Goal: Information Seeking & Learning: Compare options

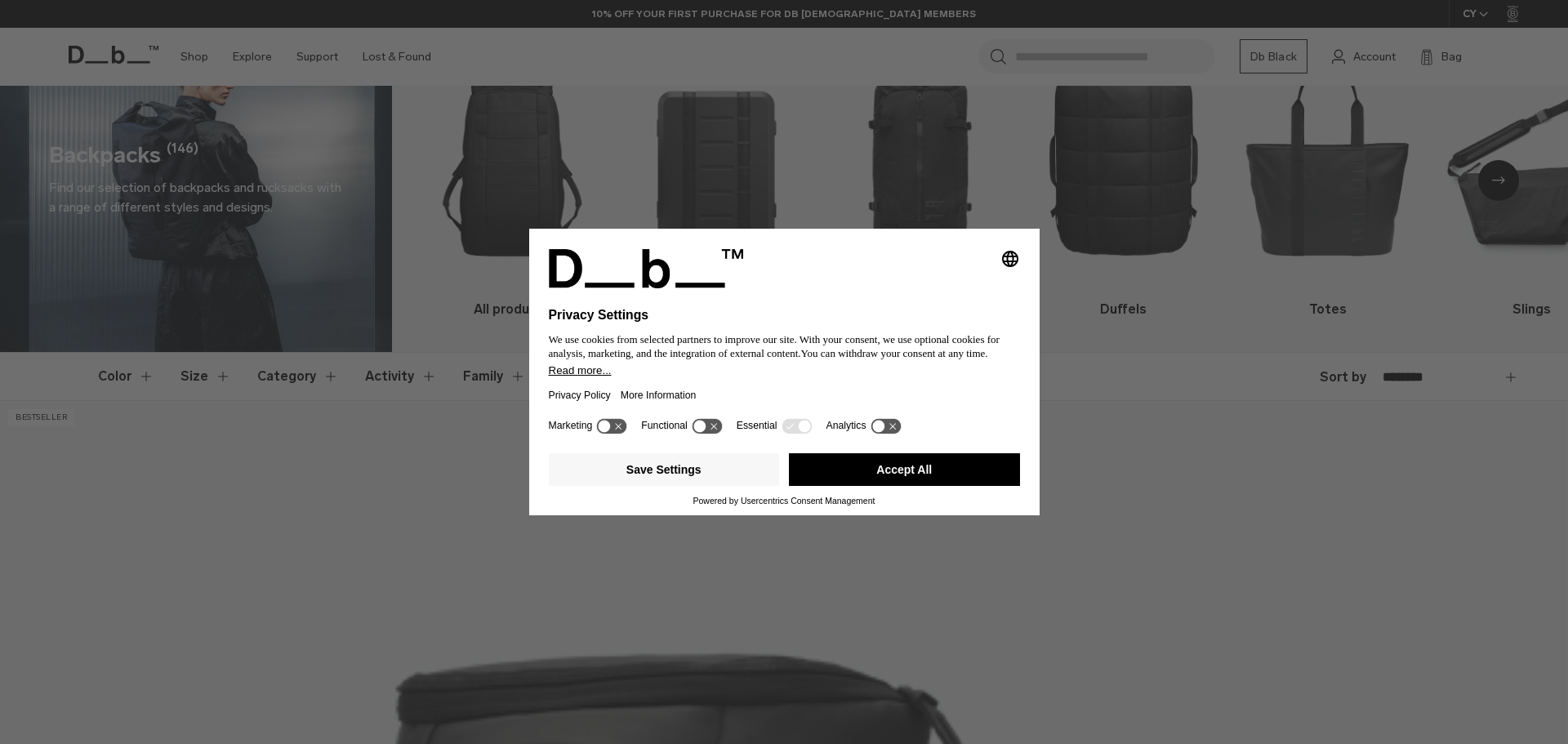
click at [860, 474] on button "Accept All" at bounding box center [904, 469] width 231 height 32
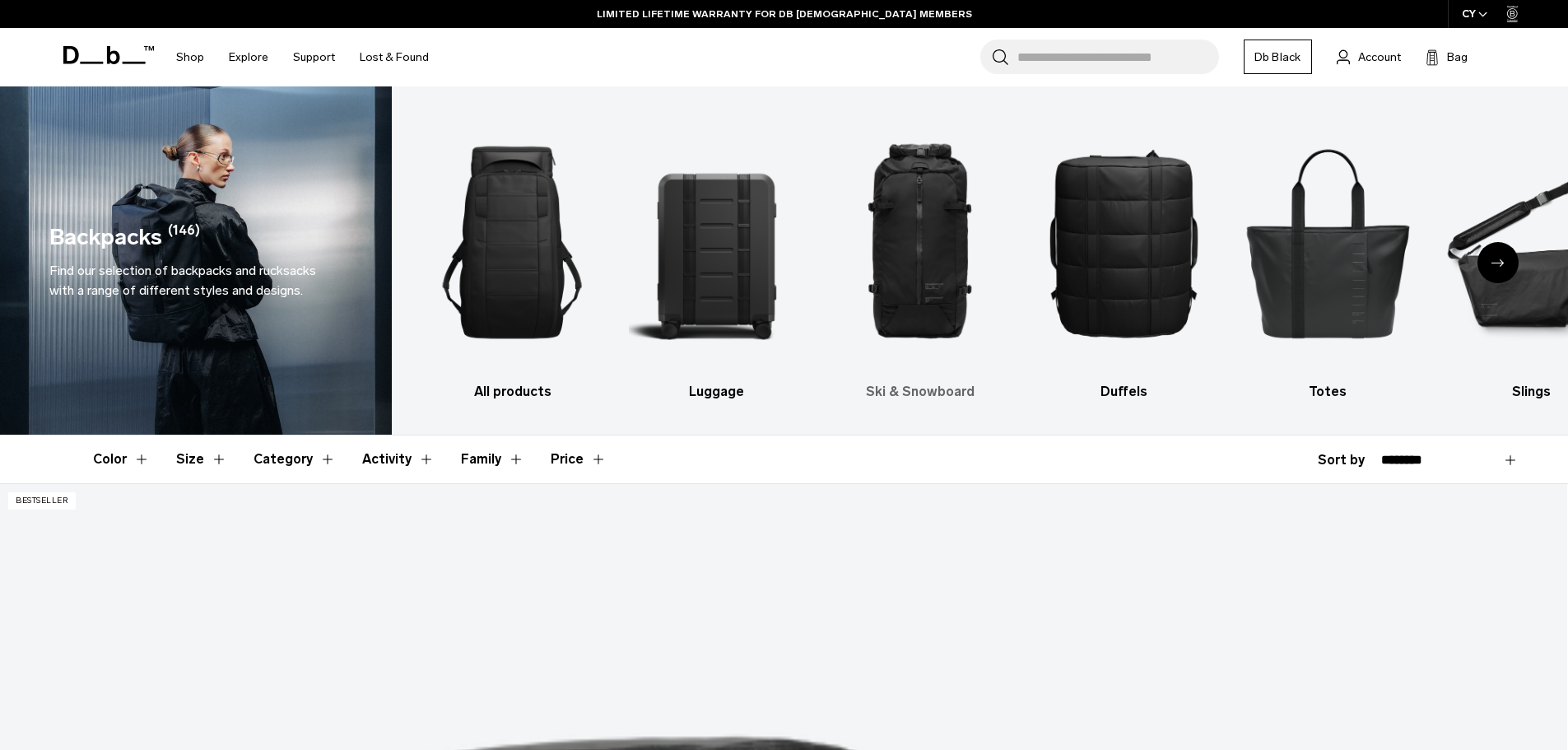
click at [899, 270] on img "3 / 10" at bounding box center [921, 243] width 175 height 262
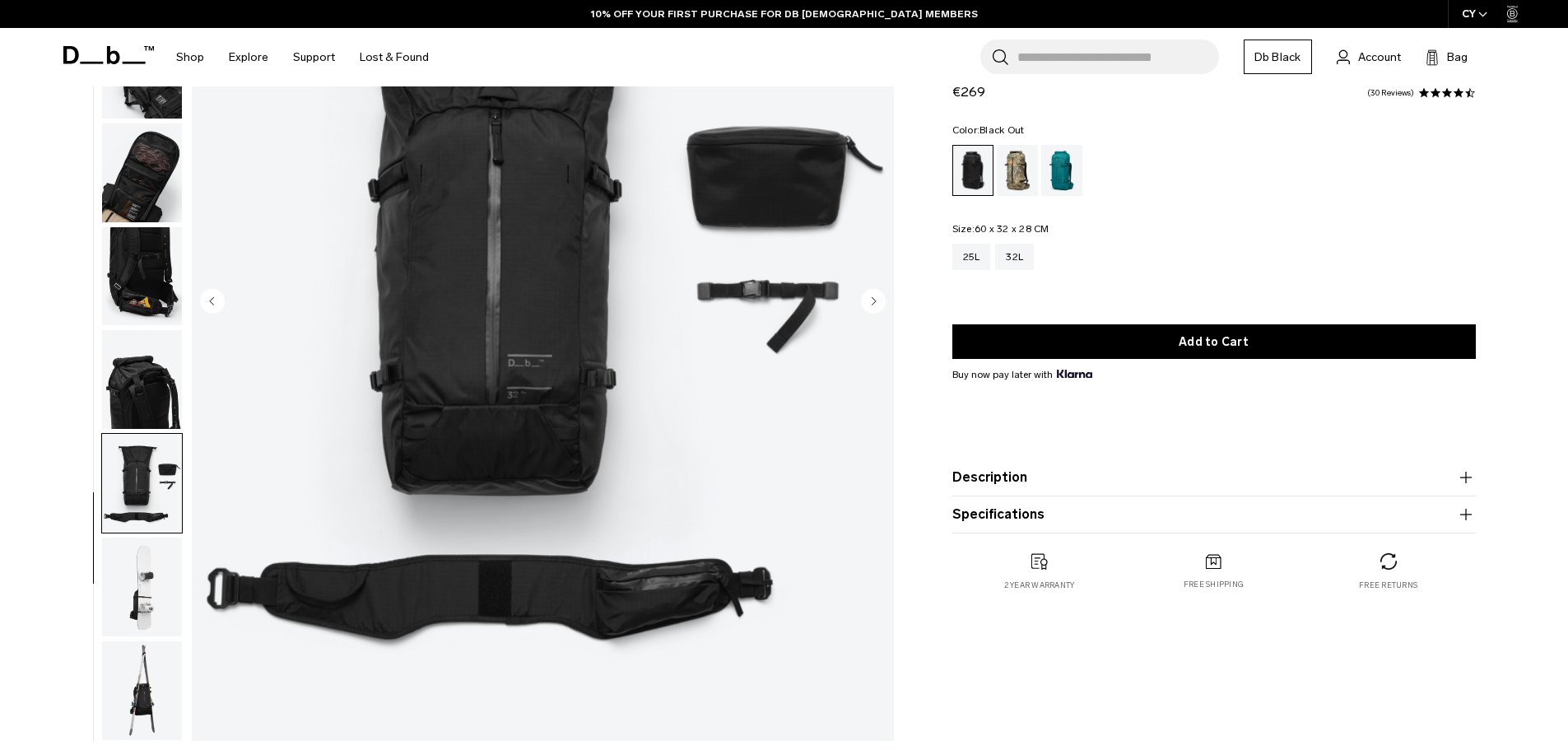
click at [160, 628] on img "button" at bounding box center [141, 586] width 80 height 99
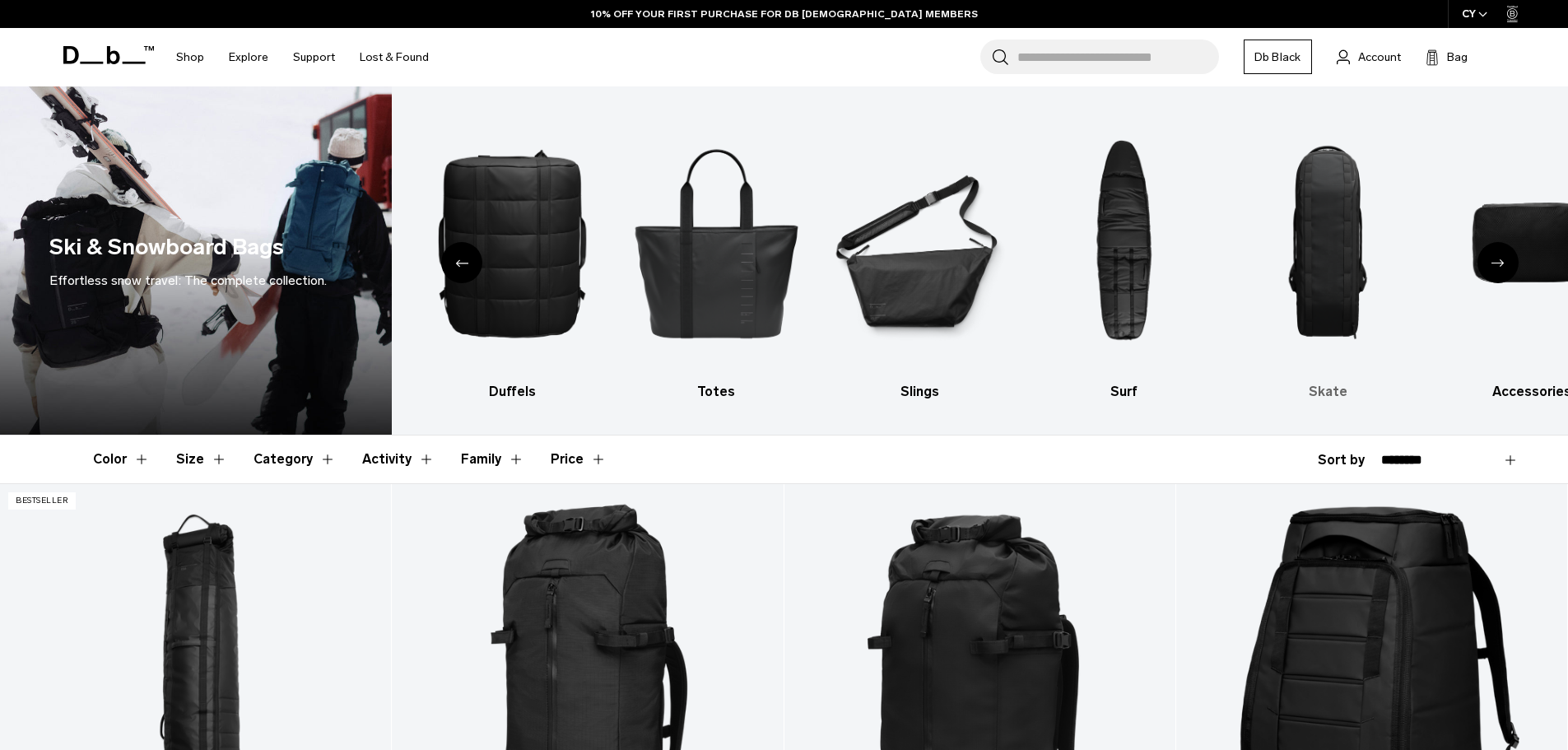
click at [1358, 243] on img "8 / 10" at bounding box center [1328, 243] width 175 height 262
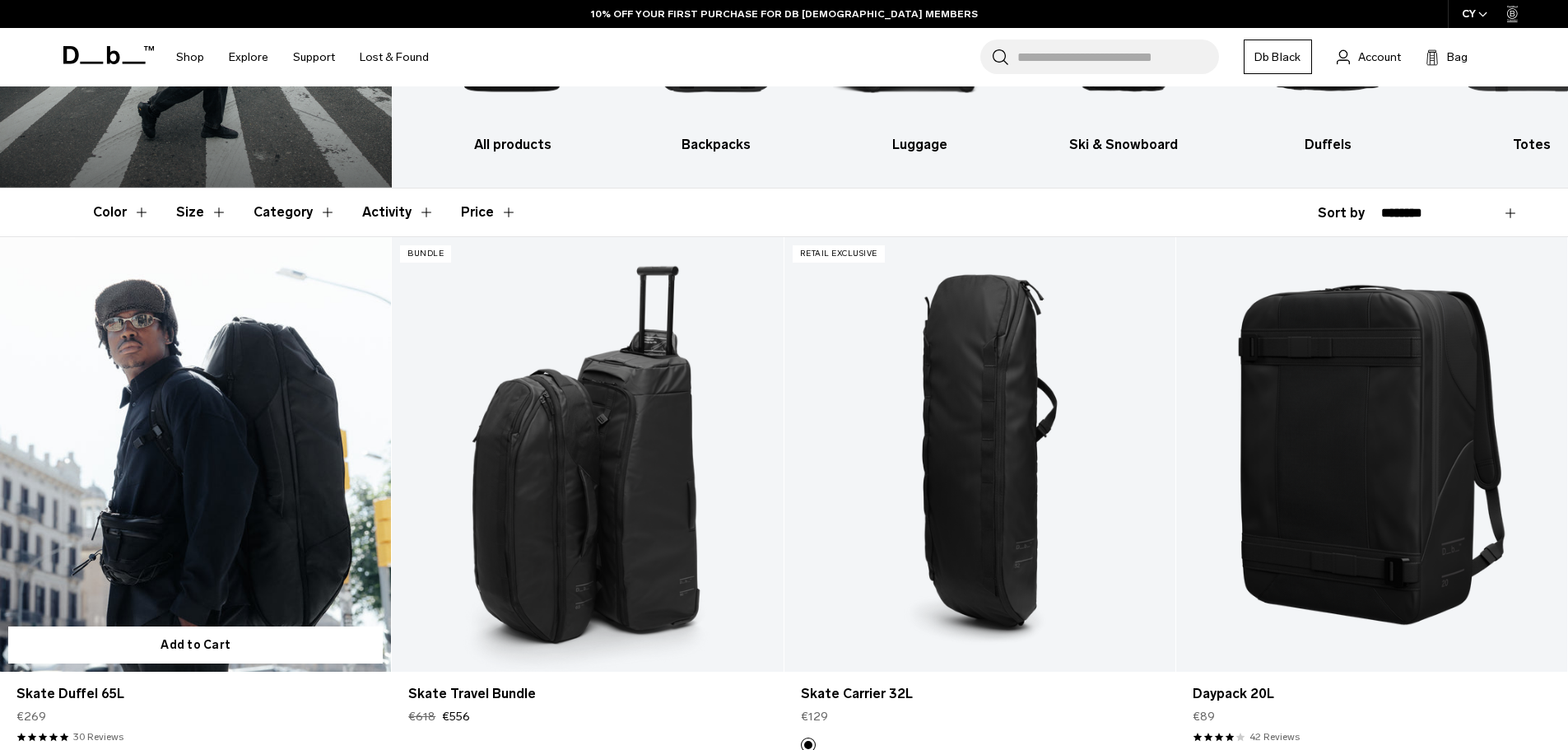
click at [249, 345] on link "Skate Duffel 65L" at bounding box center [195, 453] width 391 height 435
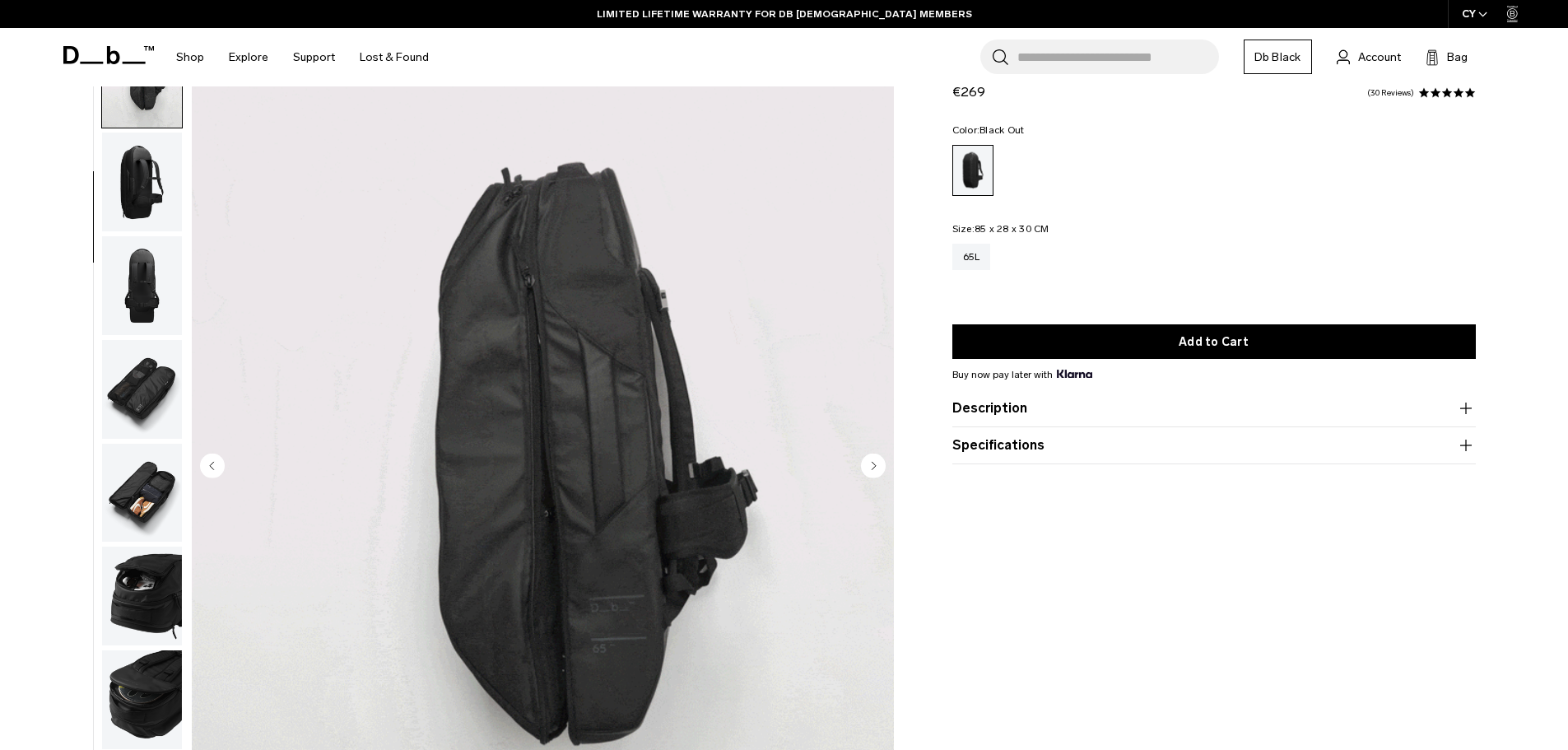
click at [143, 300] on img "button" at bounding box center [141, 285] width 80 height 99
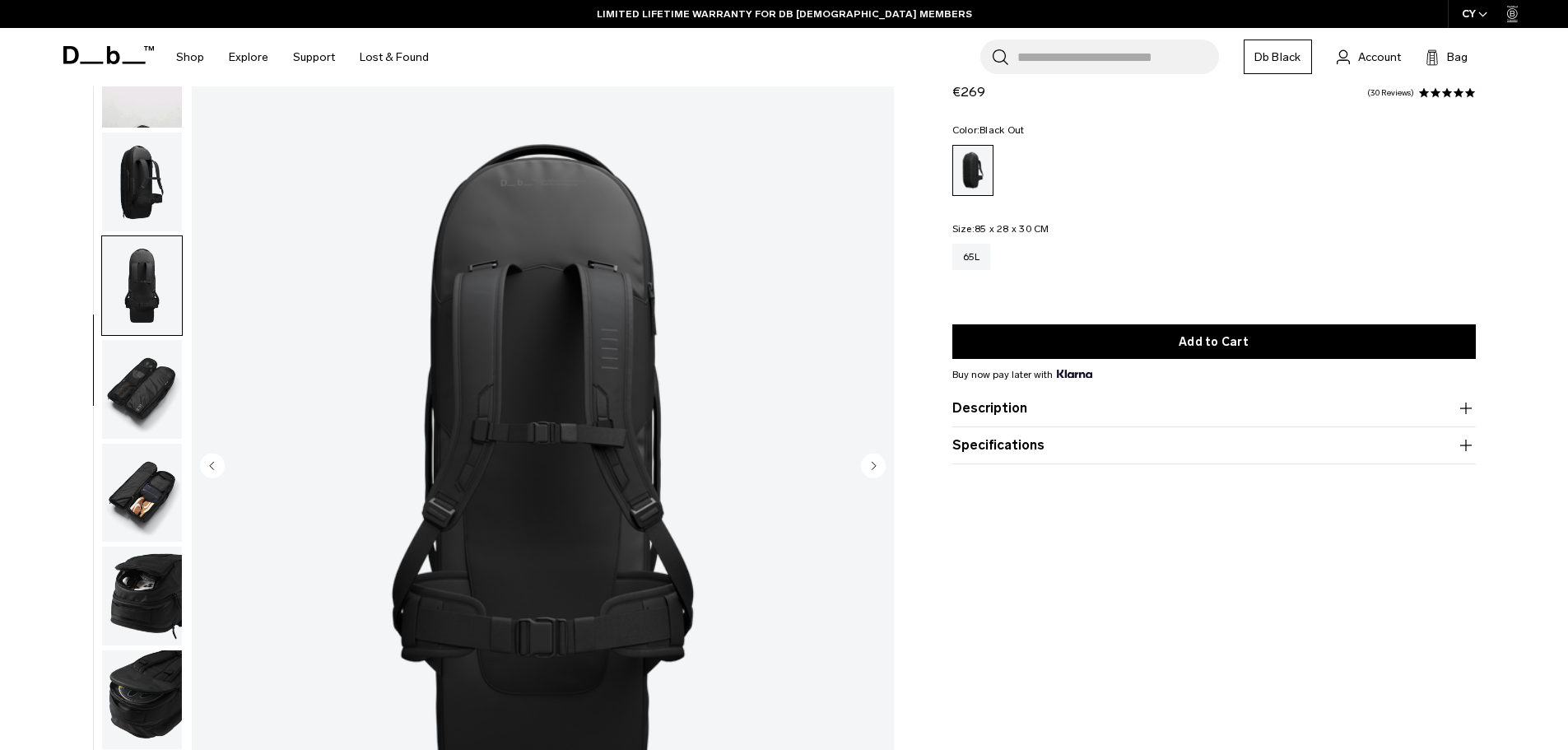
scroll to position [362, 0]
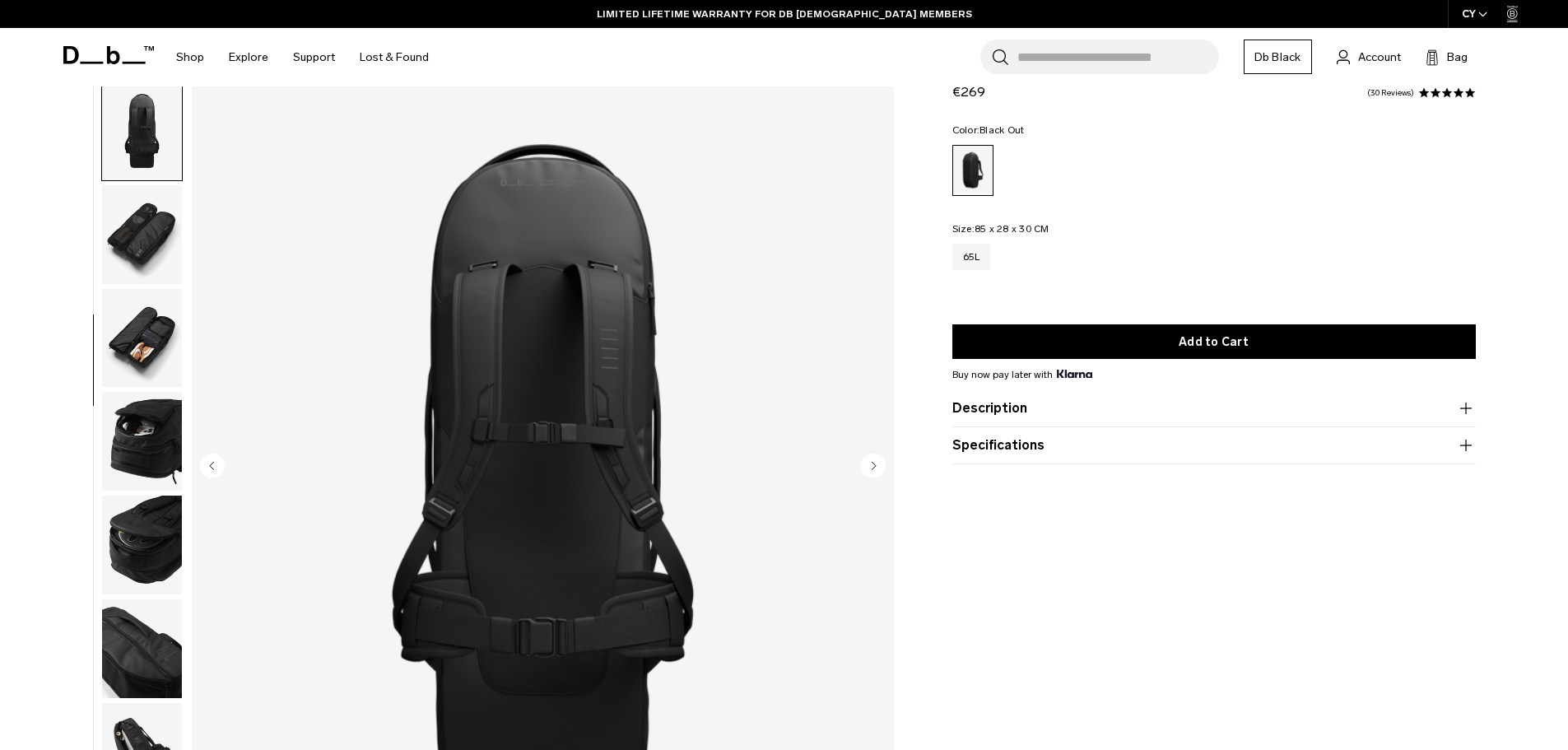
click at [144, 389] on ul at bounding box center [141, 467] width 81 height 876
click at [146, 367] on img "button" at bounding box center [141, 338] width 80 height 99
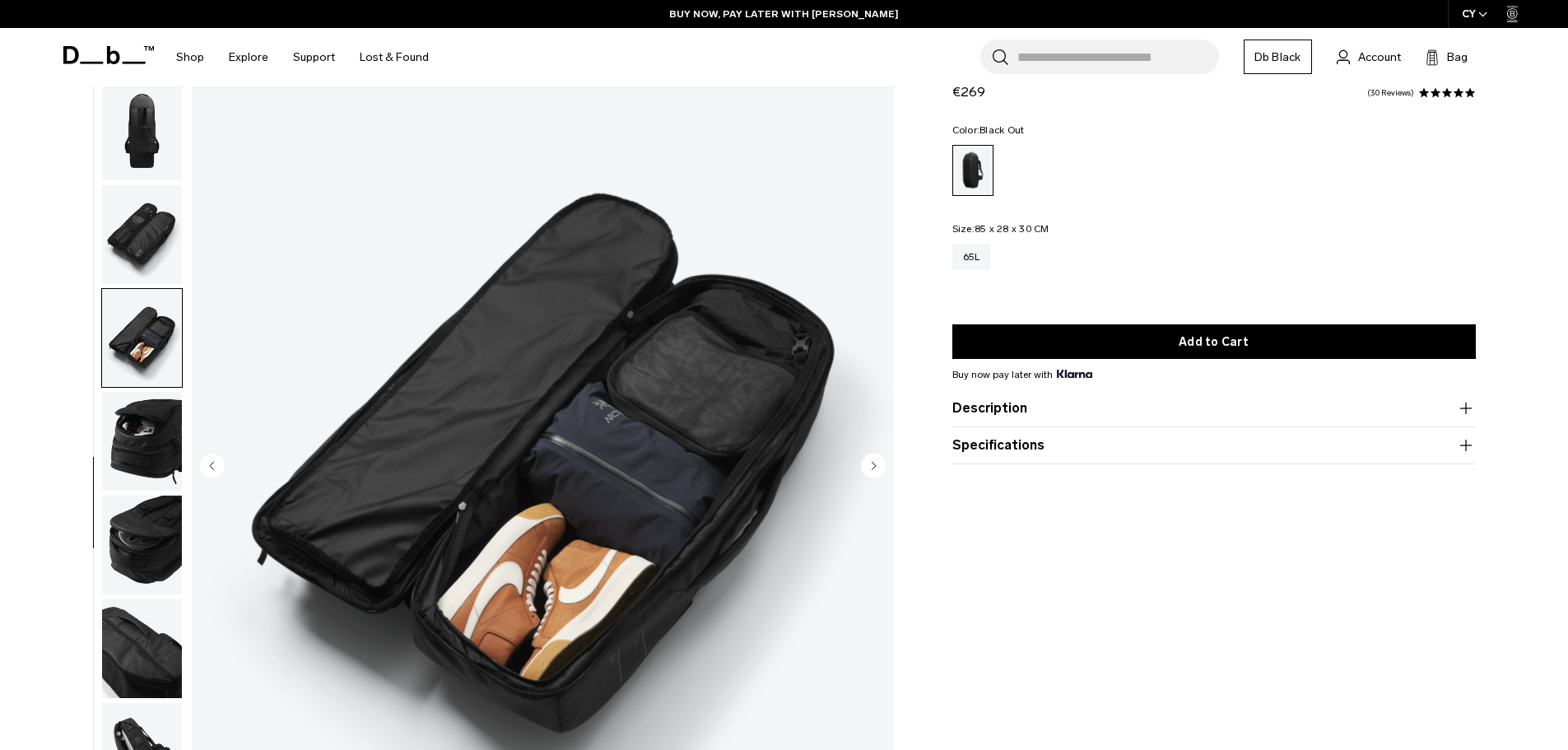
click at [145, 437] on img "button" at bounding box center [141, 441] width 80 height 99
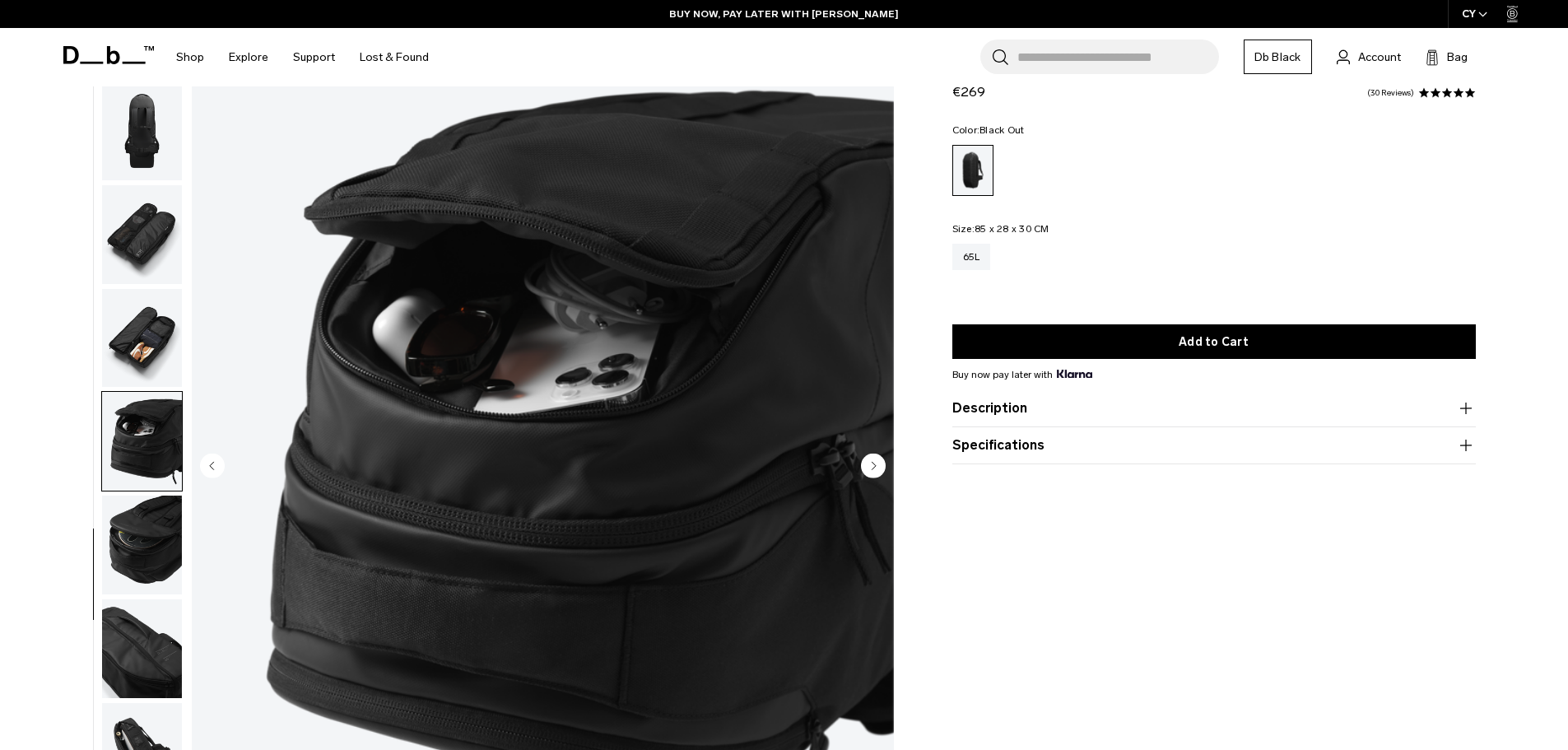
click at [133, 525] on img "button" at bounding box center [141, 544] width 80 height 99
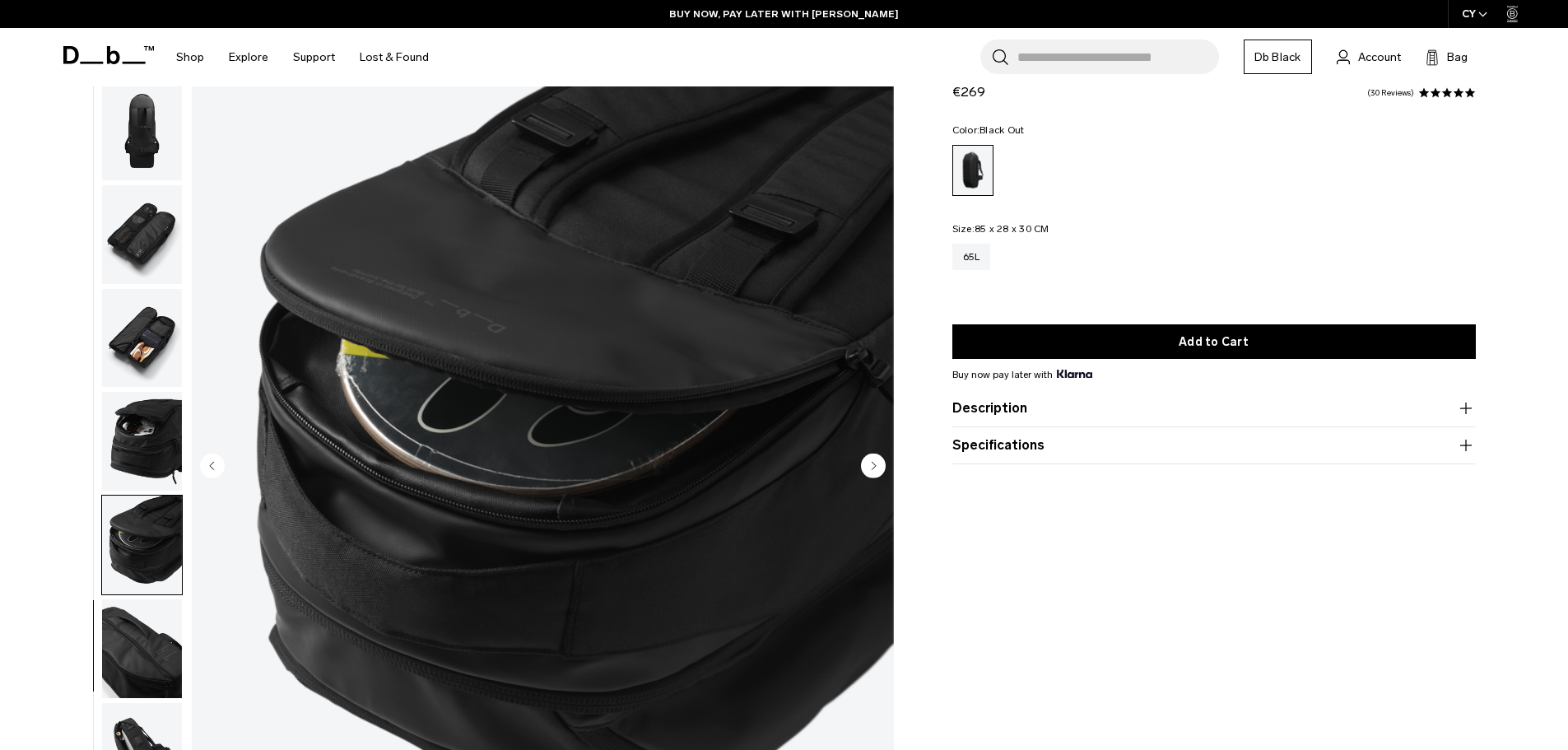
click at [117, 605] on img "button" at bounding box center [141, 648] width 80 height 99
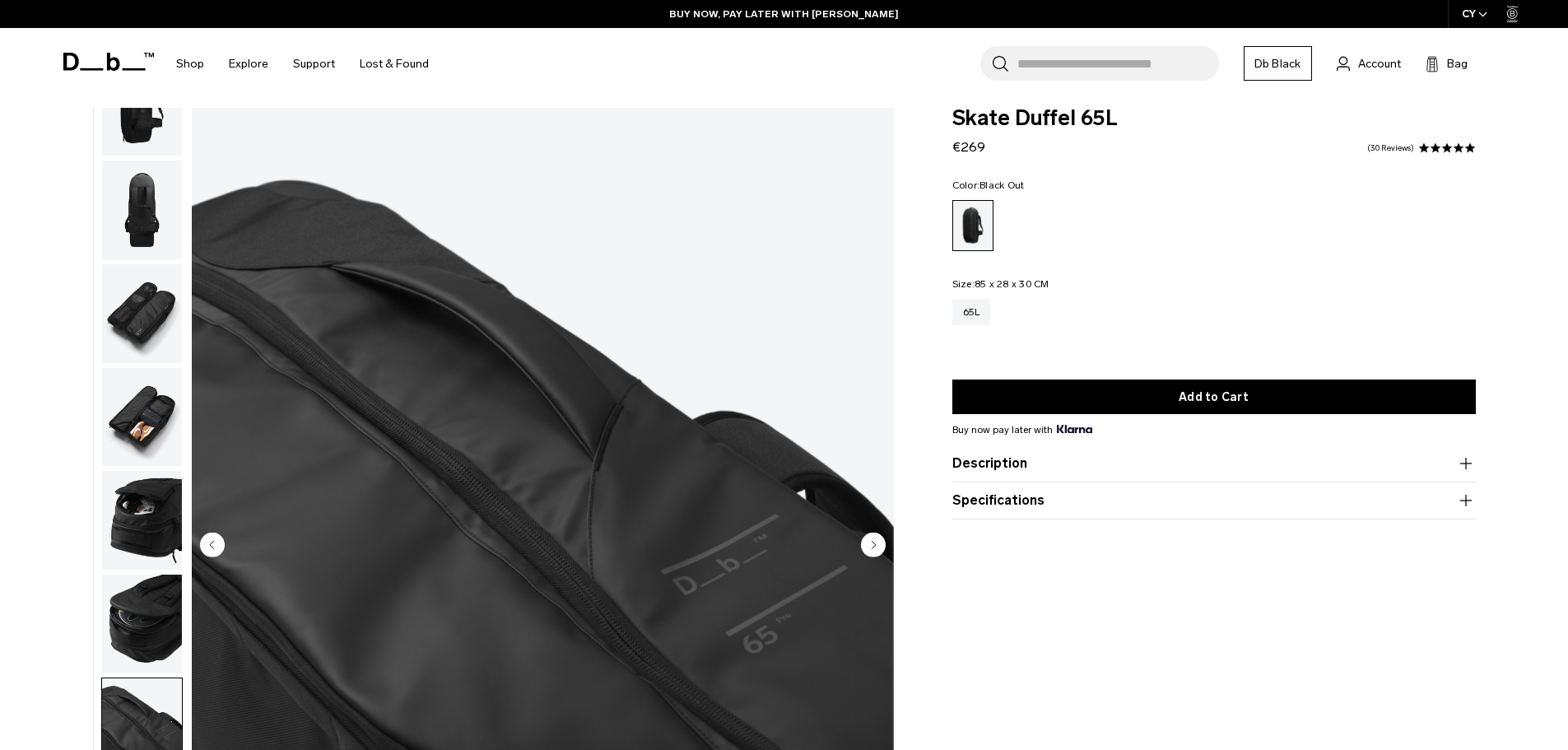
scroll to position [0, 0]
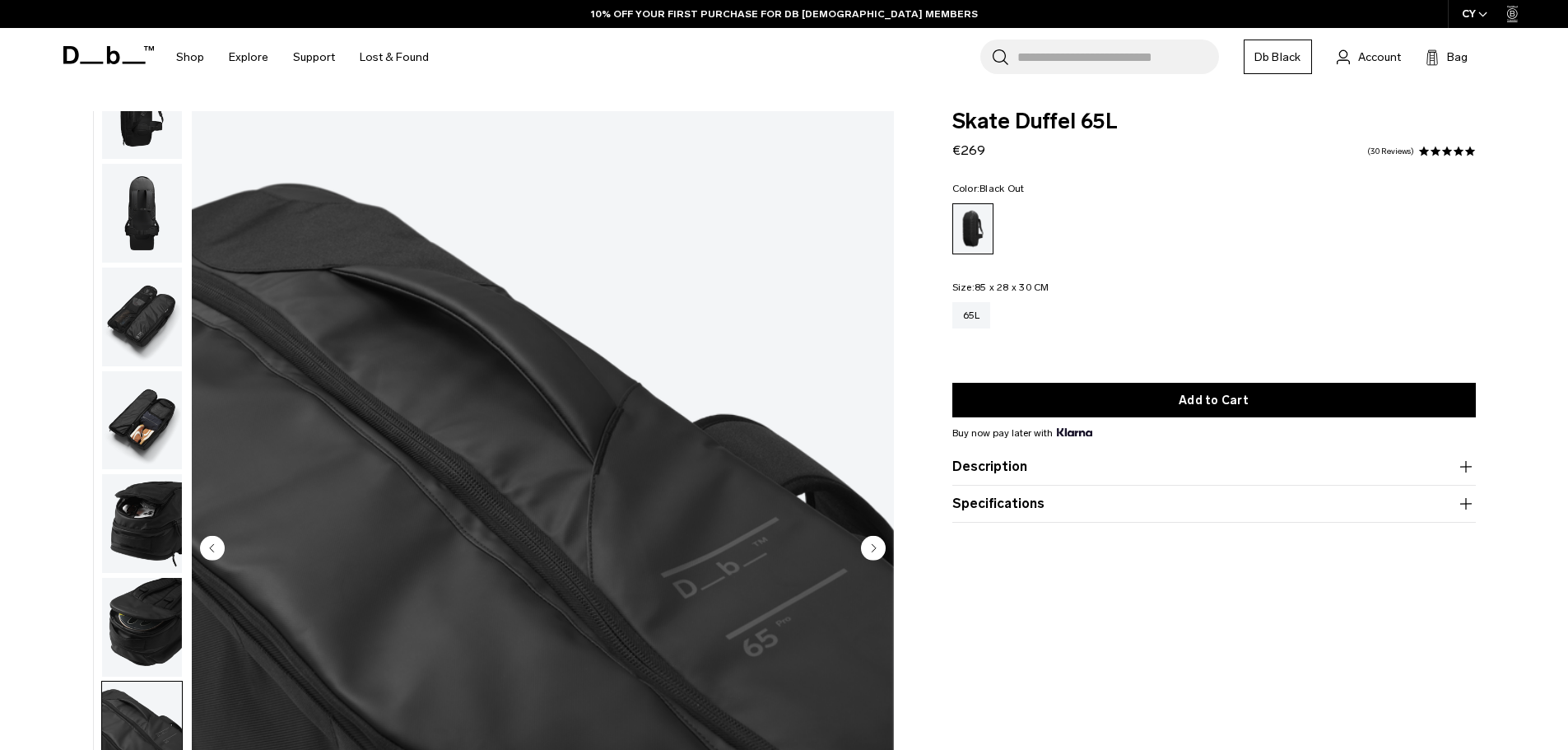
click at [87, 85] on span at bounding box center [109, 55] width 91 height 63
click at [96, 74] on span at bounding box center [109, 55] width 91 height 63
click at [117, 56] on icon at bounding box center [112, 55] width 13 height 18
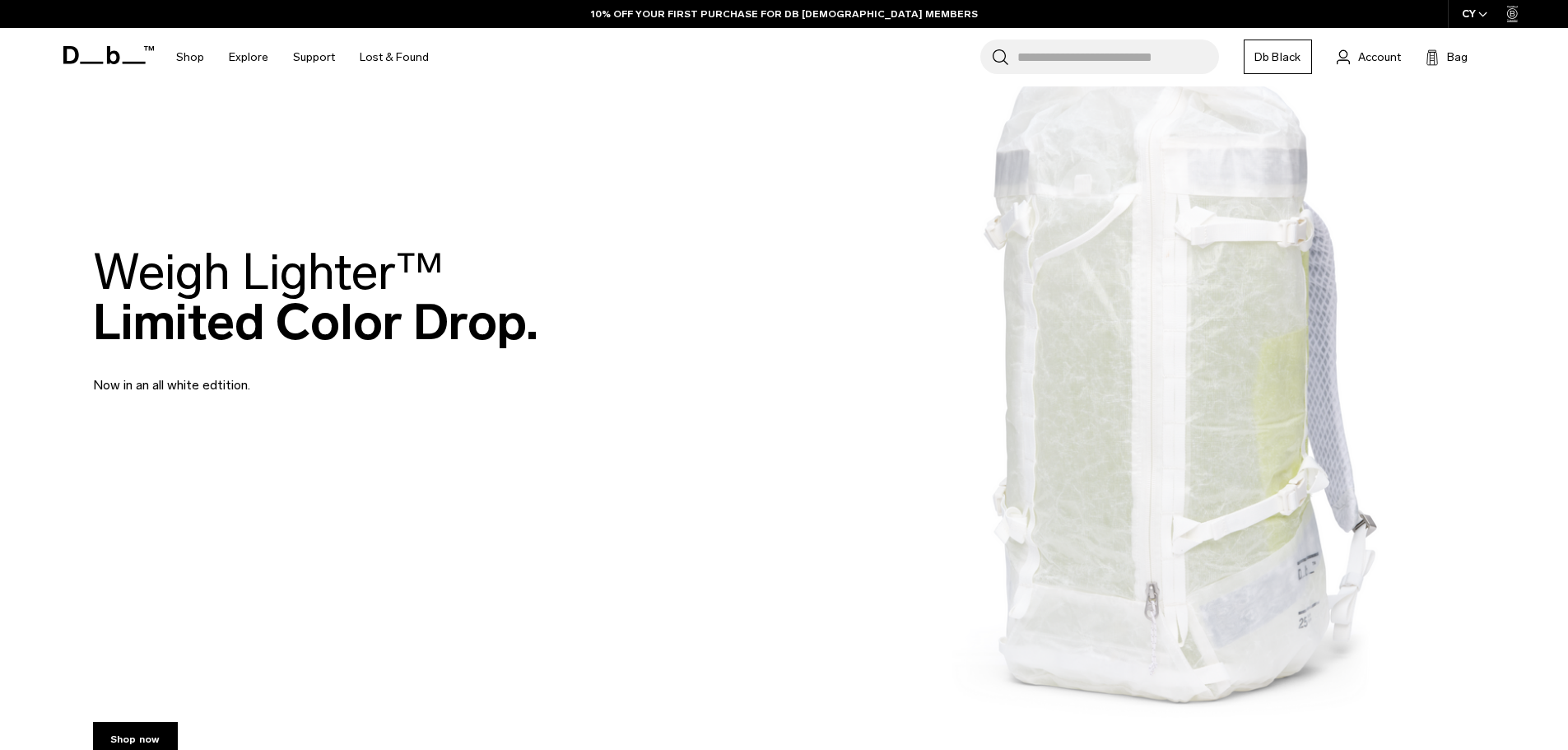
click at [1146, 340] on div "Weigh Lighter™  Limited Color Drop. Now in an all white edtition." at bounding box center [784, 321] width 1383 height 247
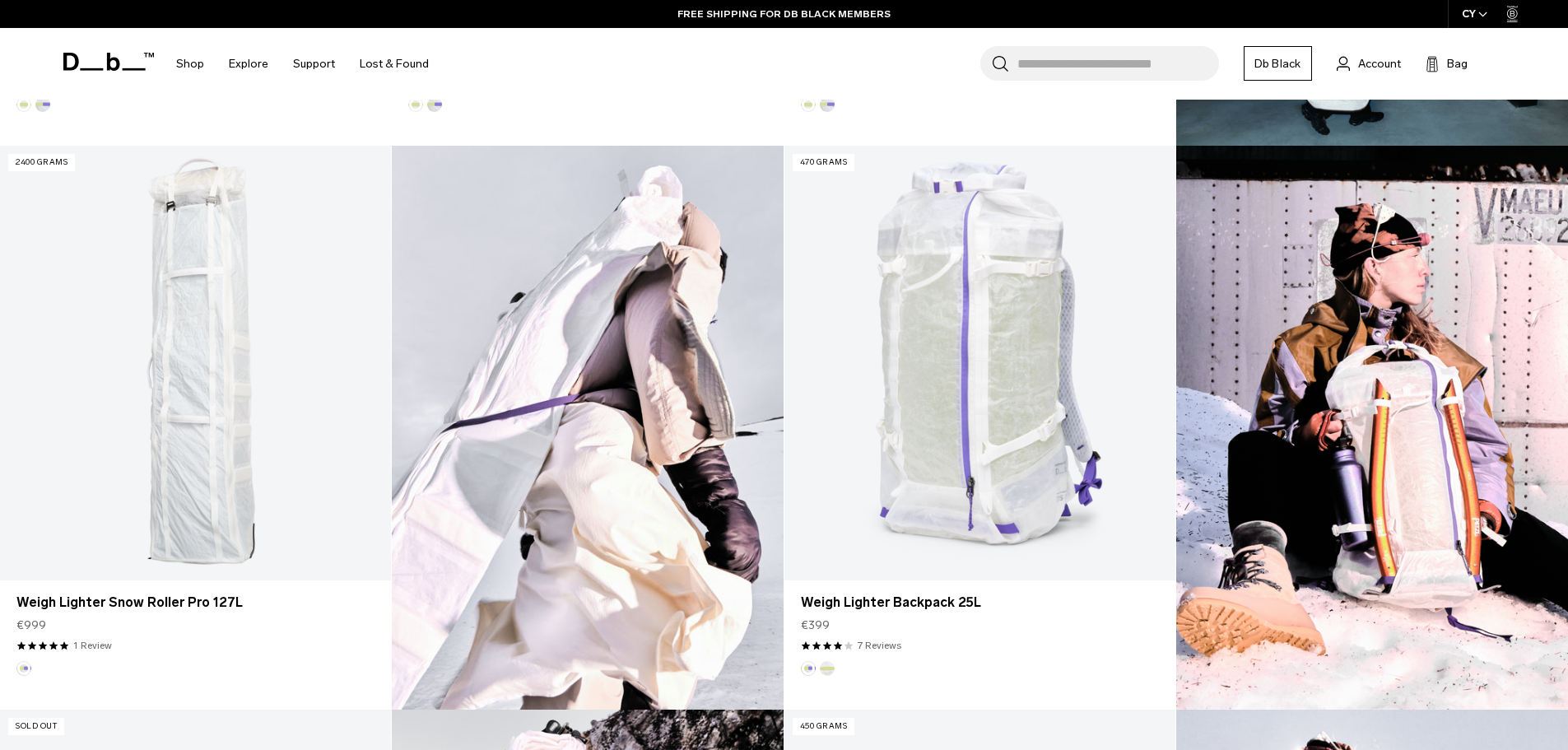
scroll to position [987, 0]
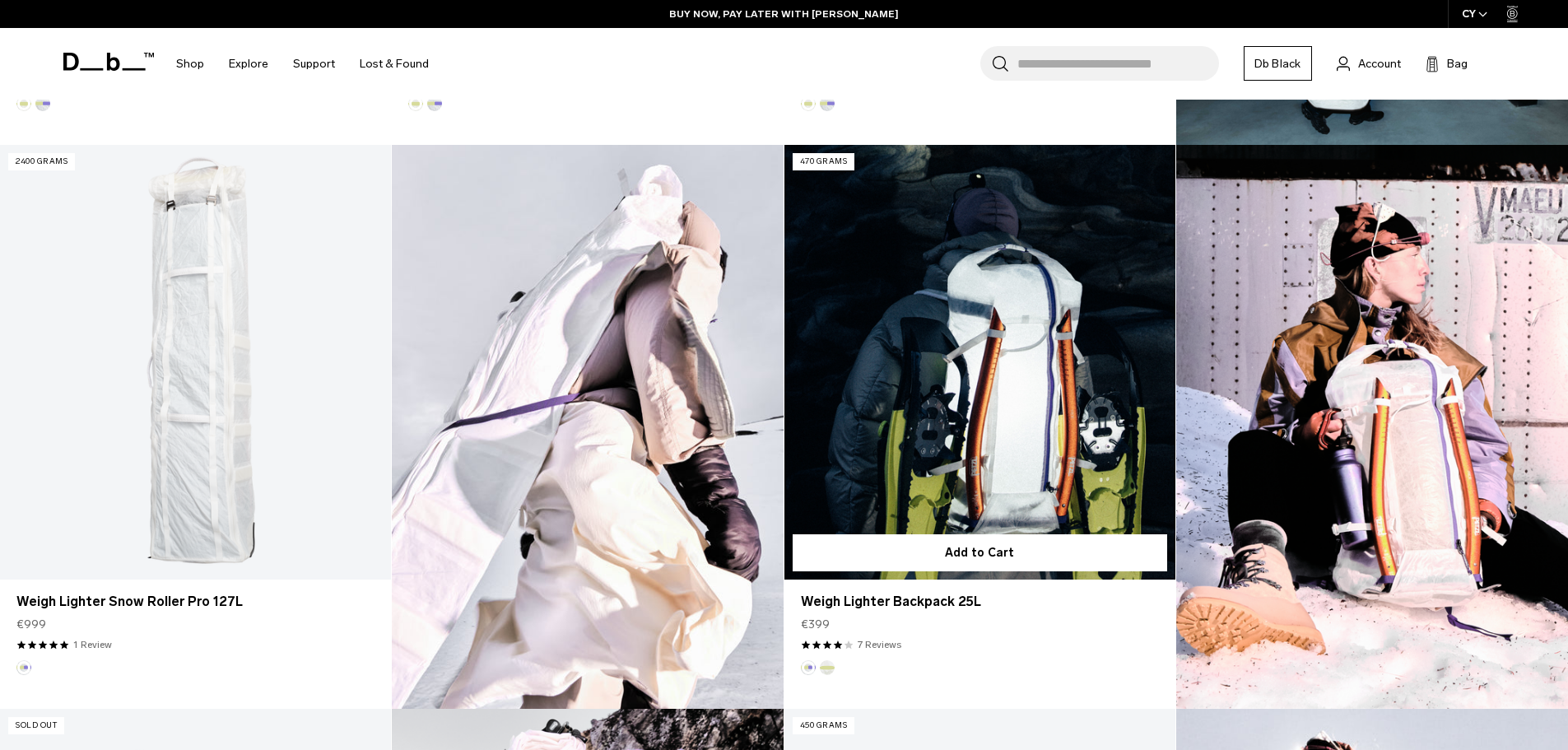
click at [1071, 458] on link "Weigh Lighter Backpack 25L" at bounding box center [980, 362] width 391 height 435
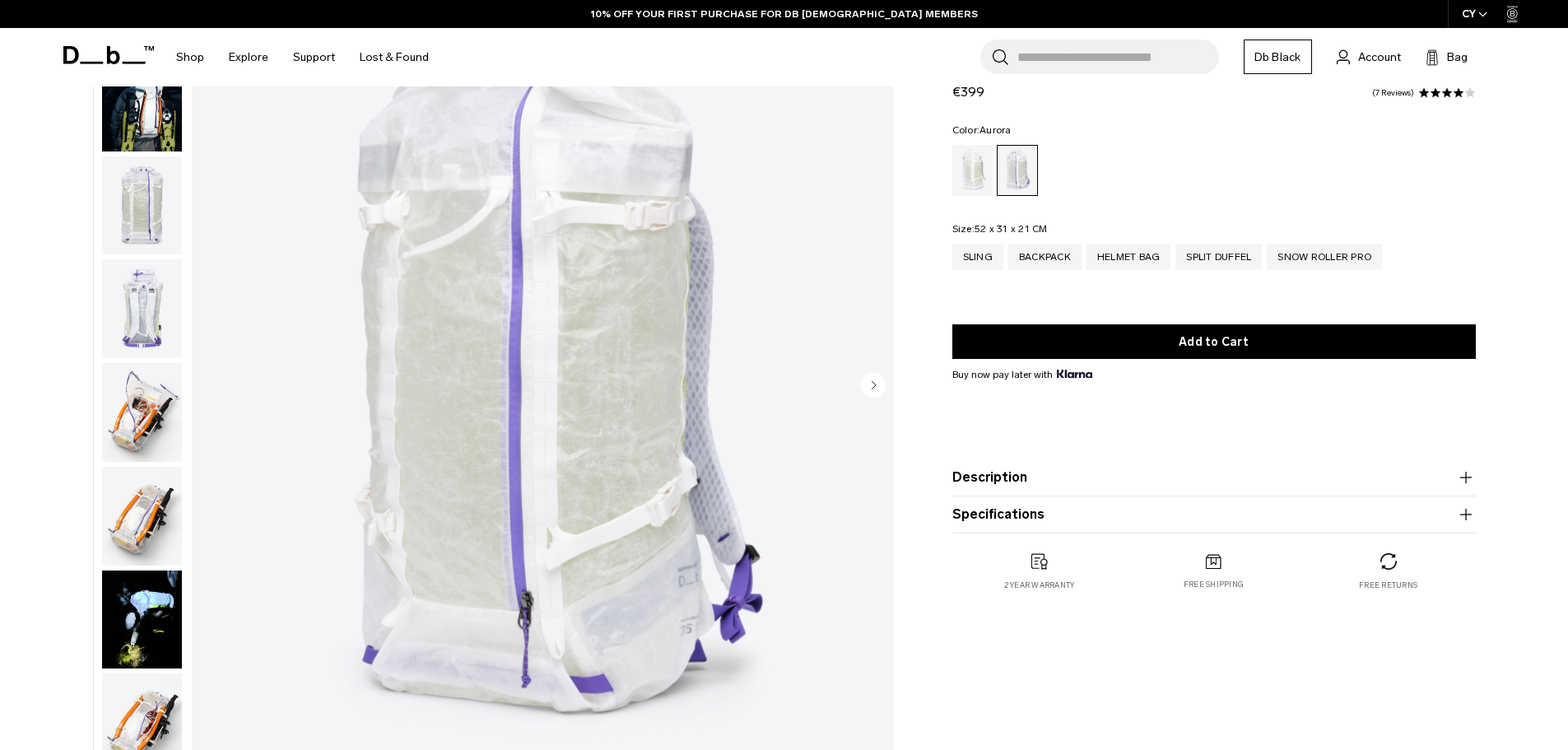
scroll to position [165, 0]
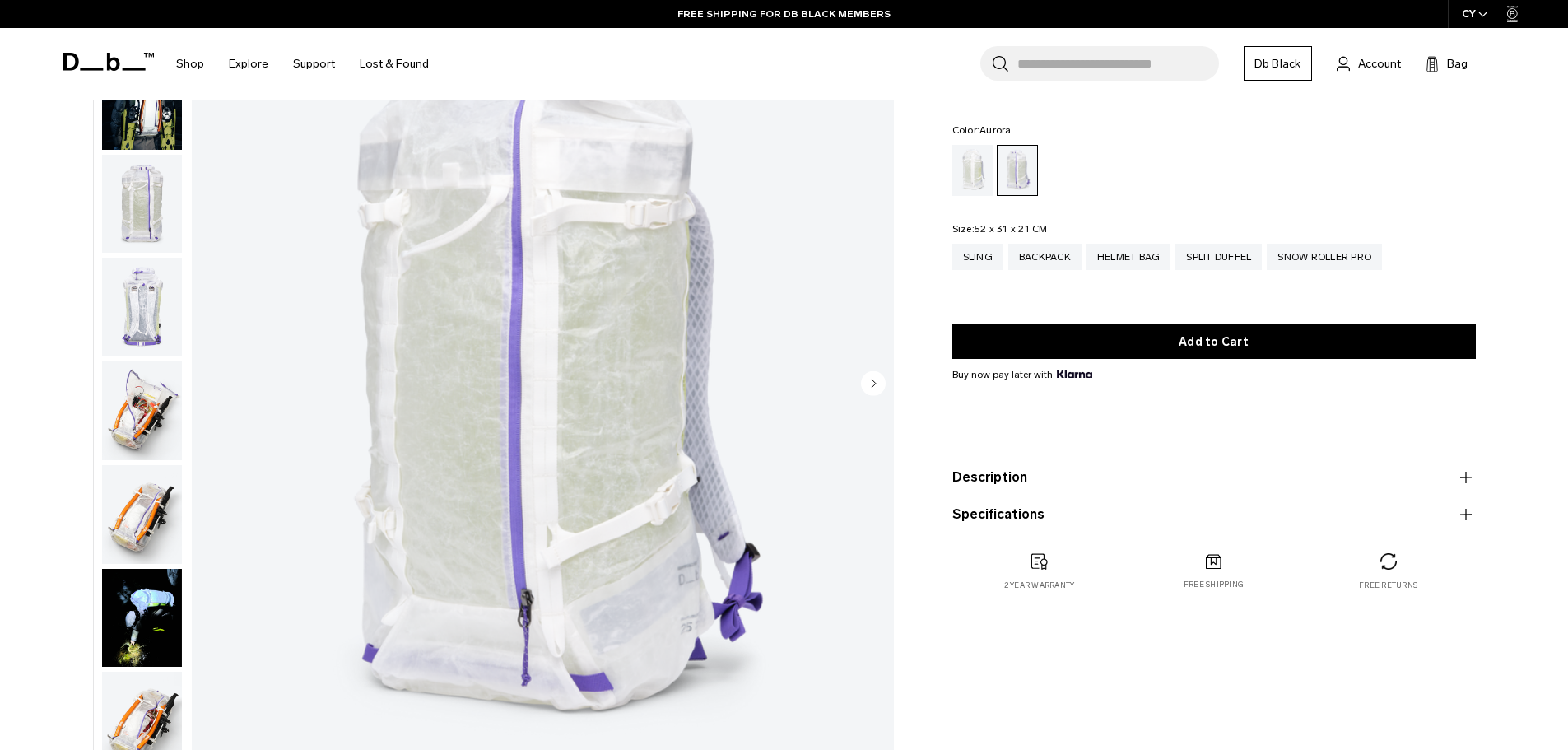
click at [135, 127] on img "button" at bounding box center [141, 100] width 80 height 99
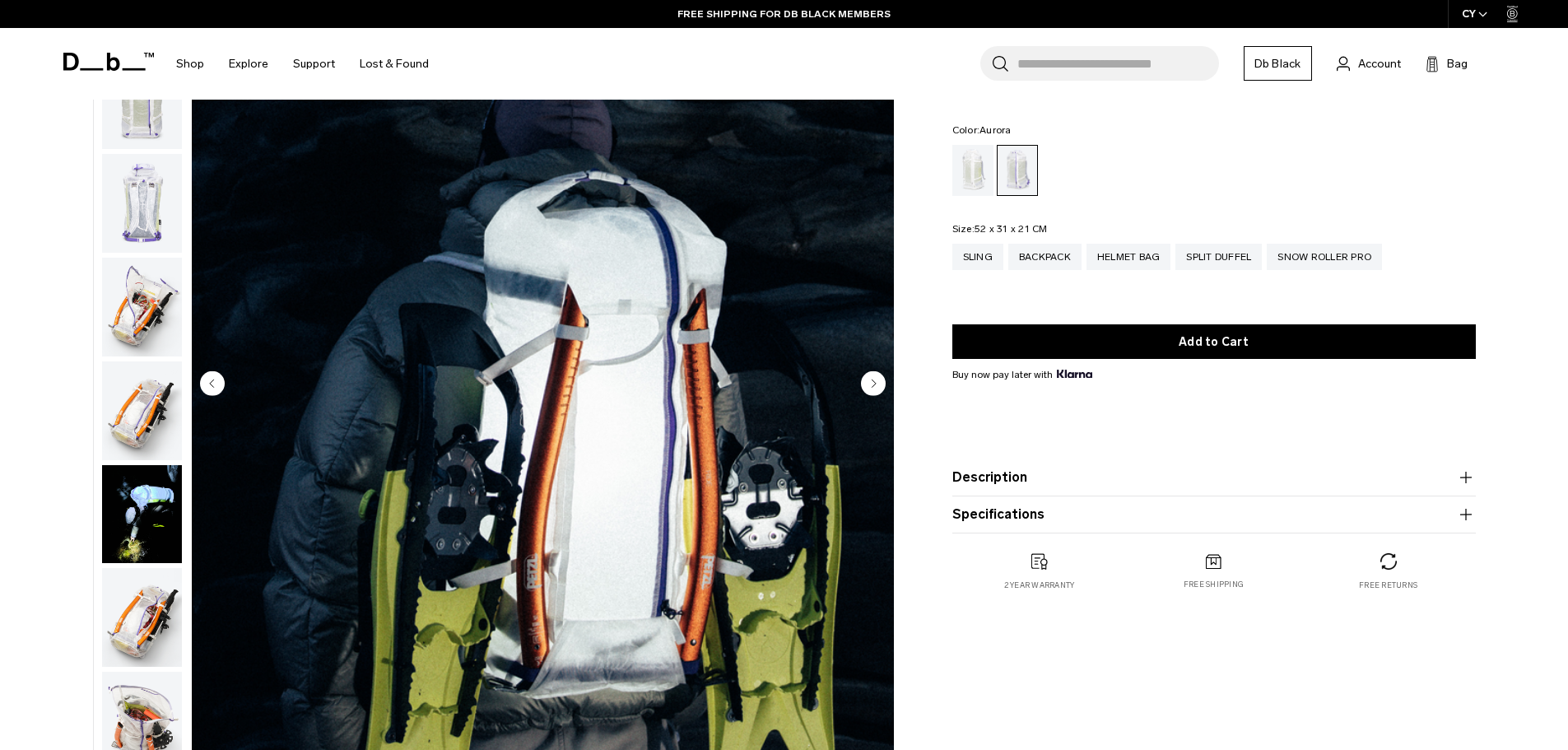
click at [135, 176] on img "button" at bounding box center [141, 203] width 80 height 99
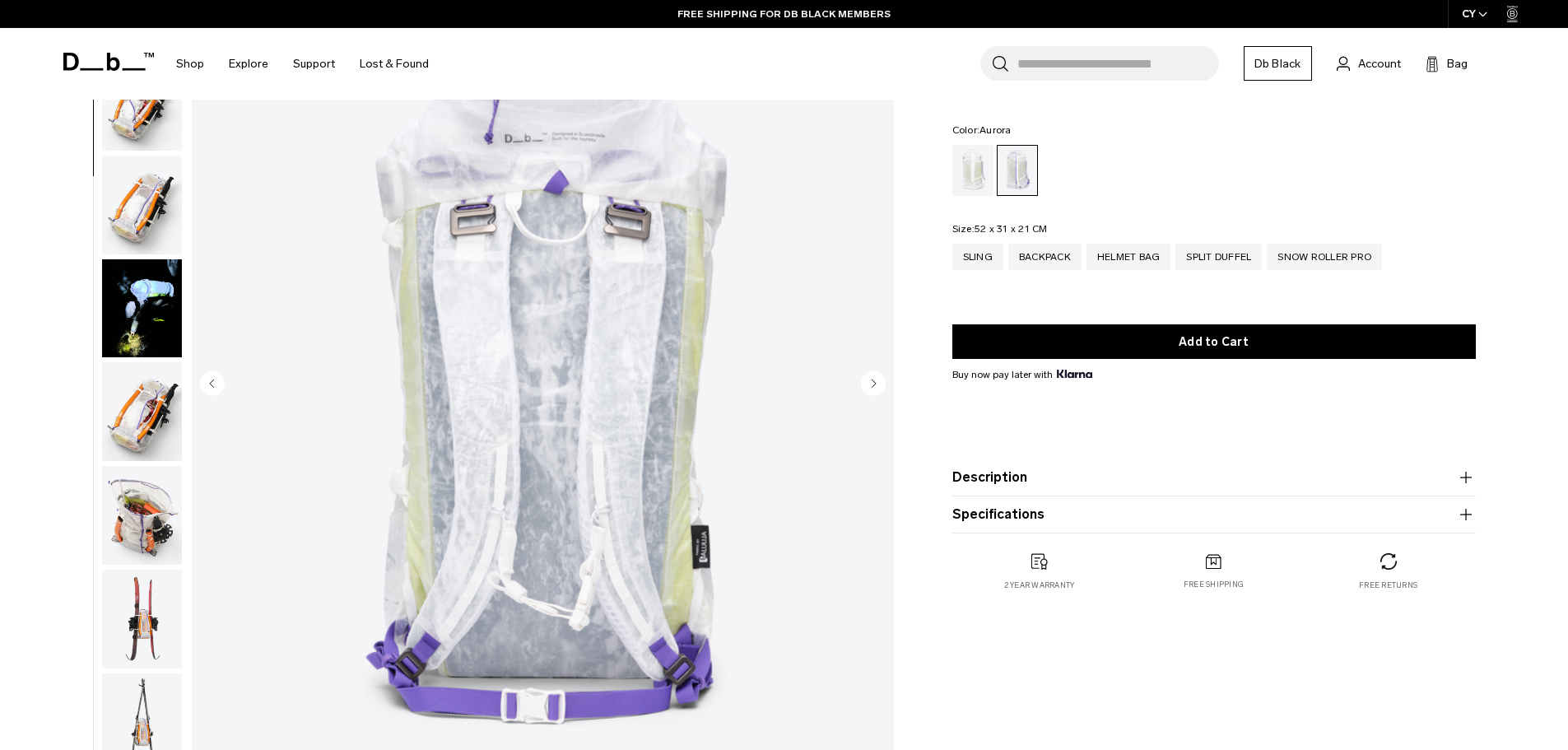
scroll to position [310, 0]
click at [144, 199] on img "button" at bounding box center [141, 203] width 80 height 99
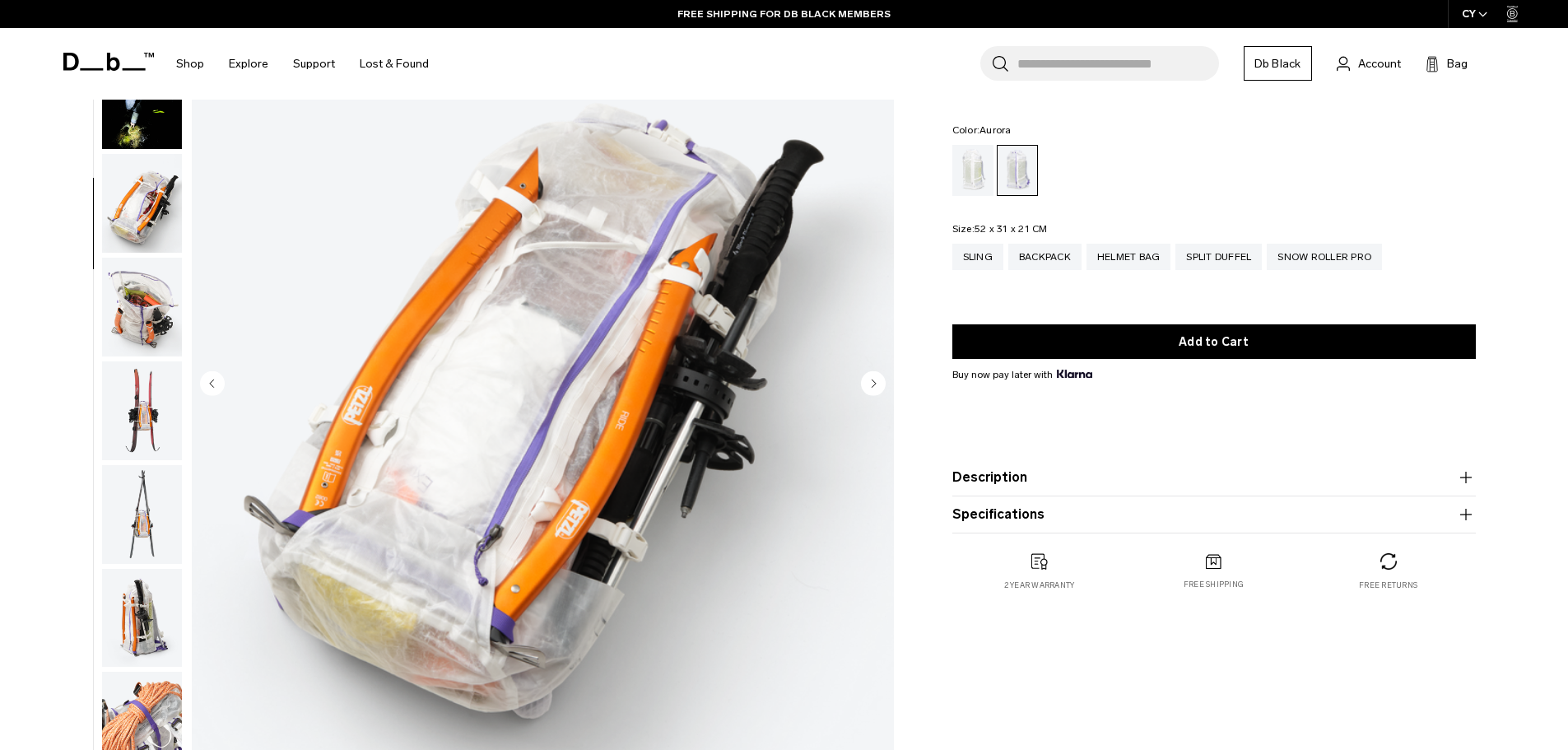
click at [146, 278] on img "button" at bounding box center [141, 306] width 80 height 99
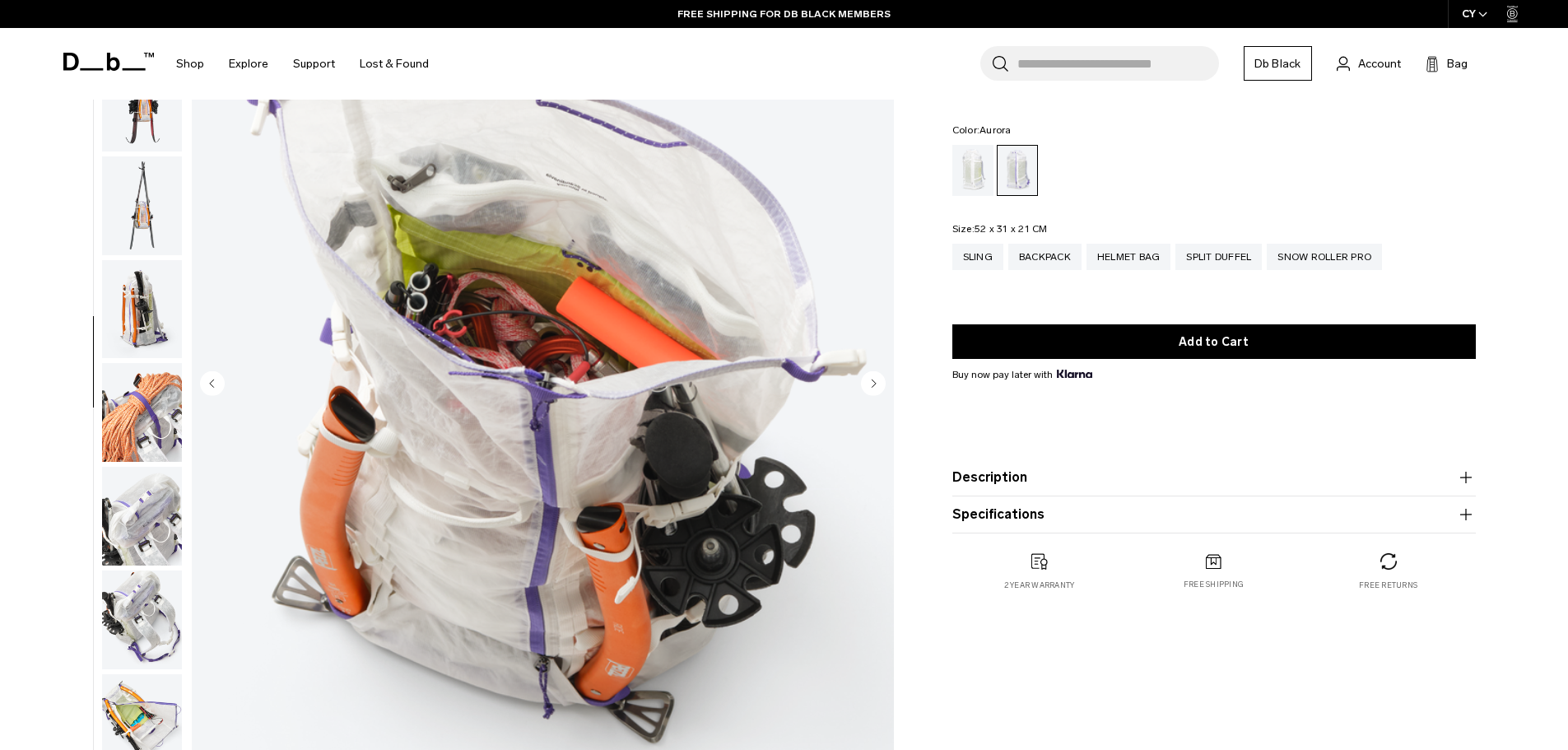
scroll to position [828, 0]
click at [149, 191] on img "button" at bounding box center [141, 203] width 80 height 99
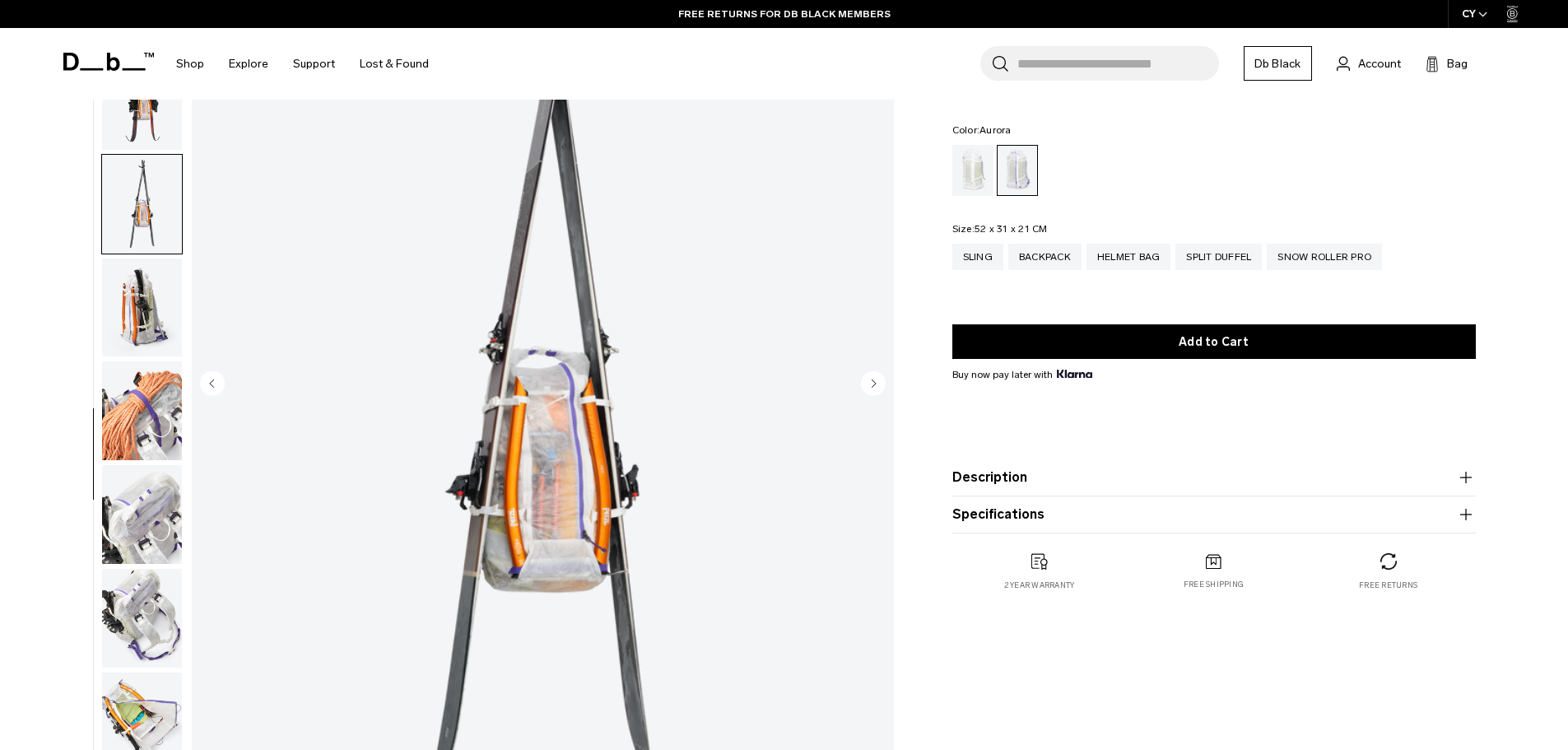
scroll to position [983, 0]
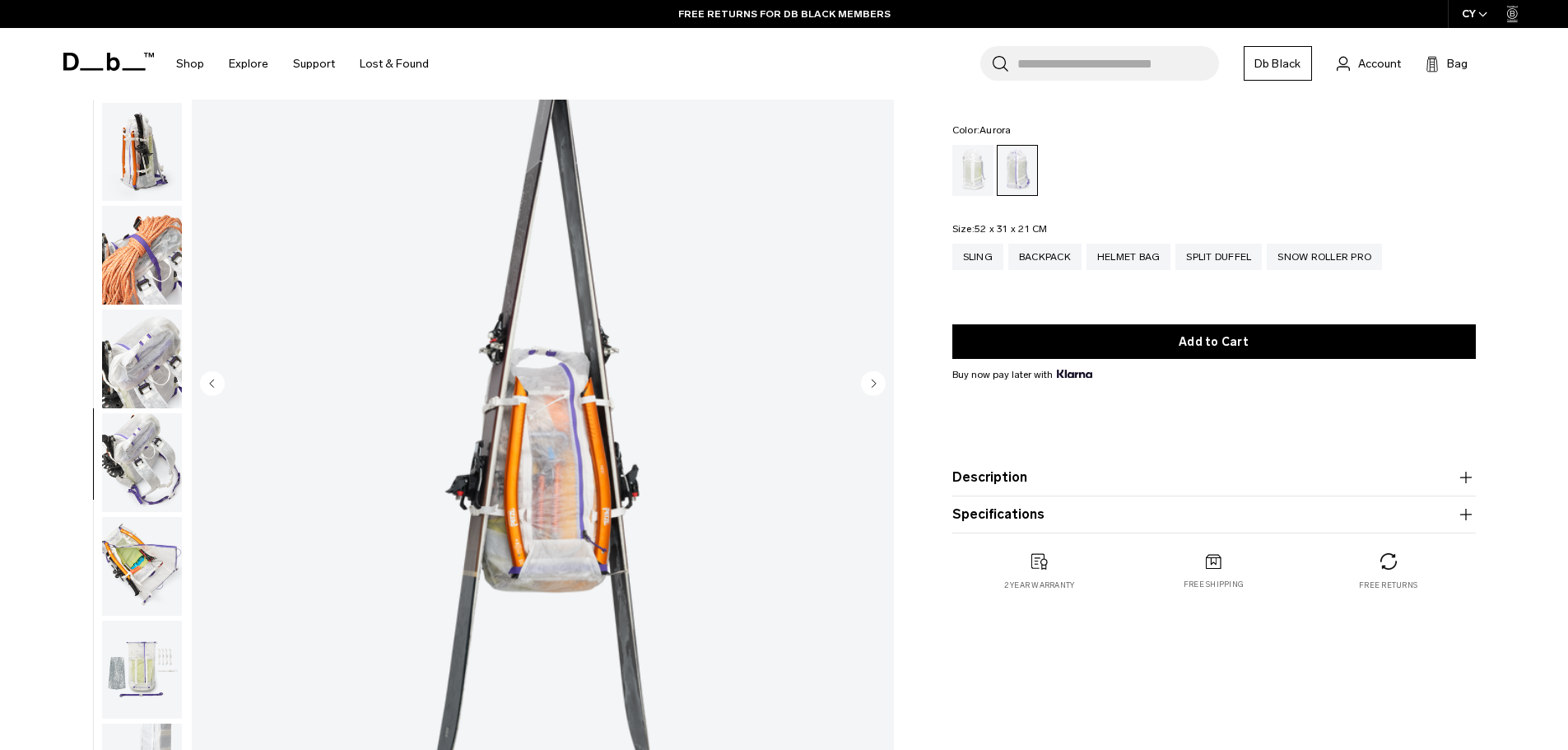
click at [141, 320] on img "button" at bounding box center [141, 358] width 80 height 99
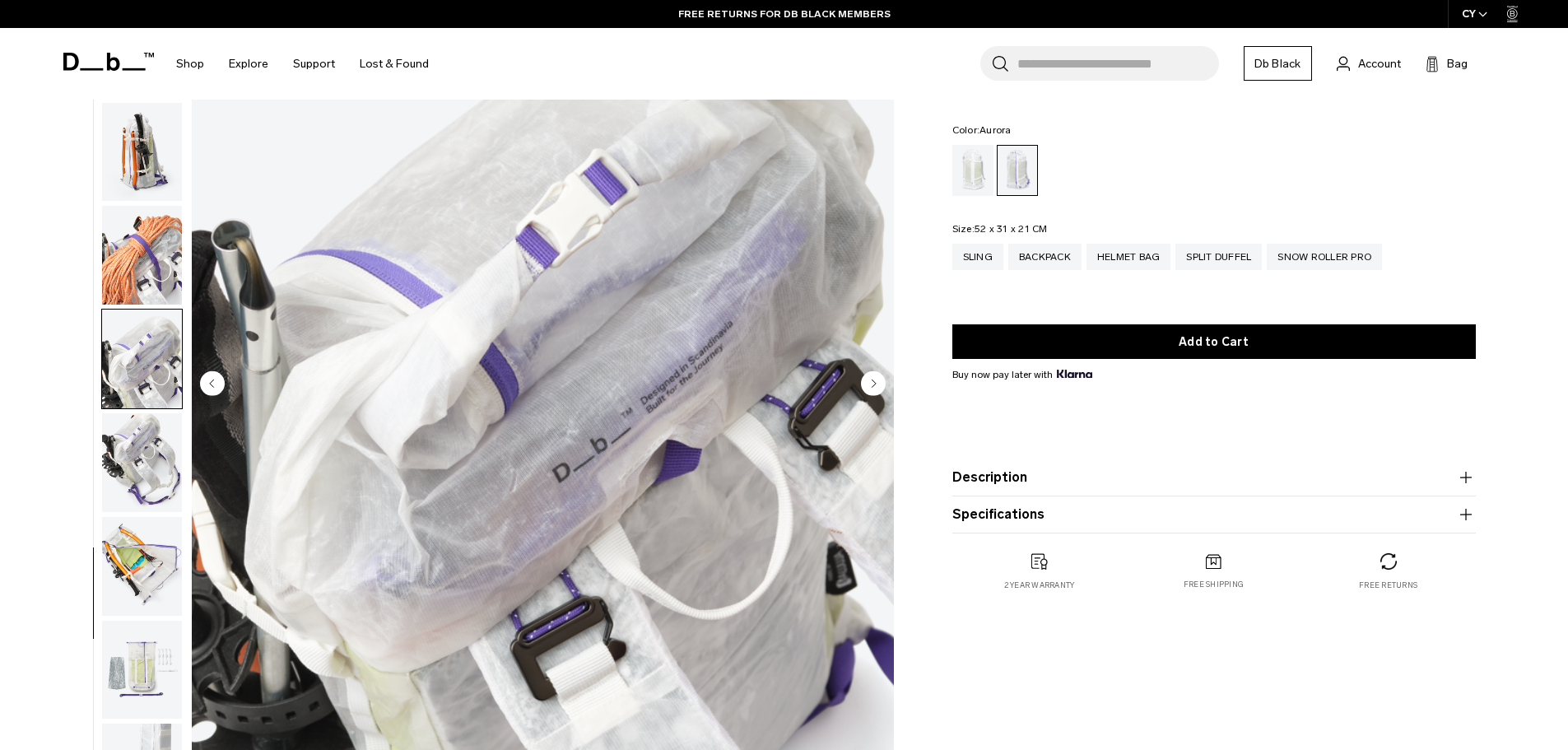
click at [153, 189] on img "button" at bounding box center [141, 152] width 80 height 99
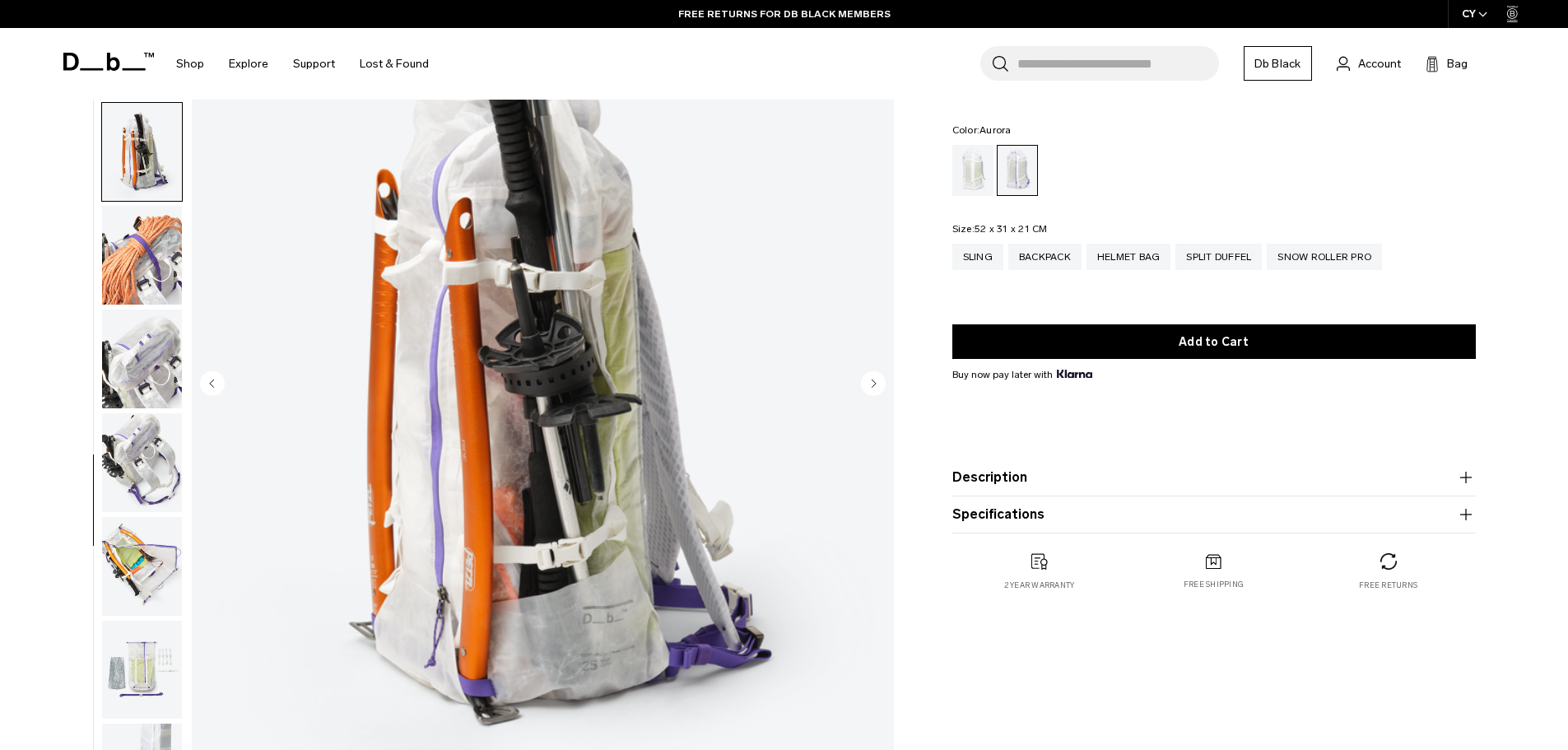
click at [152, 248] on img "button" at bounding box center [141, 255] width 80 height 99
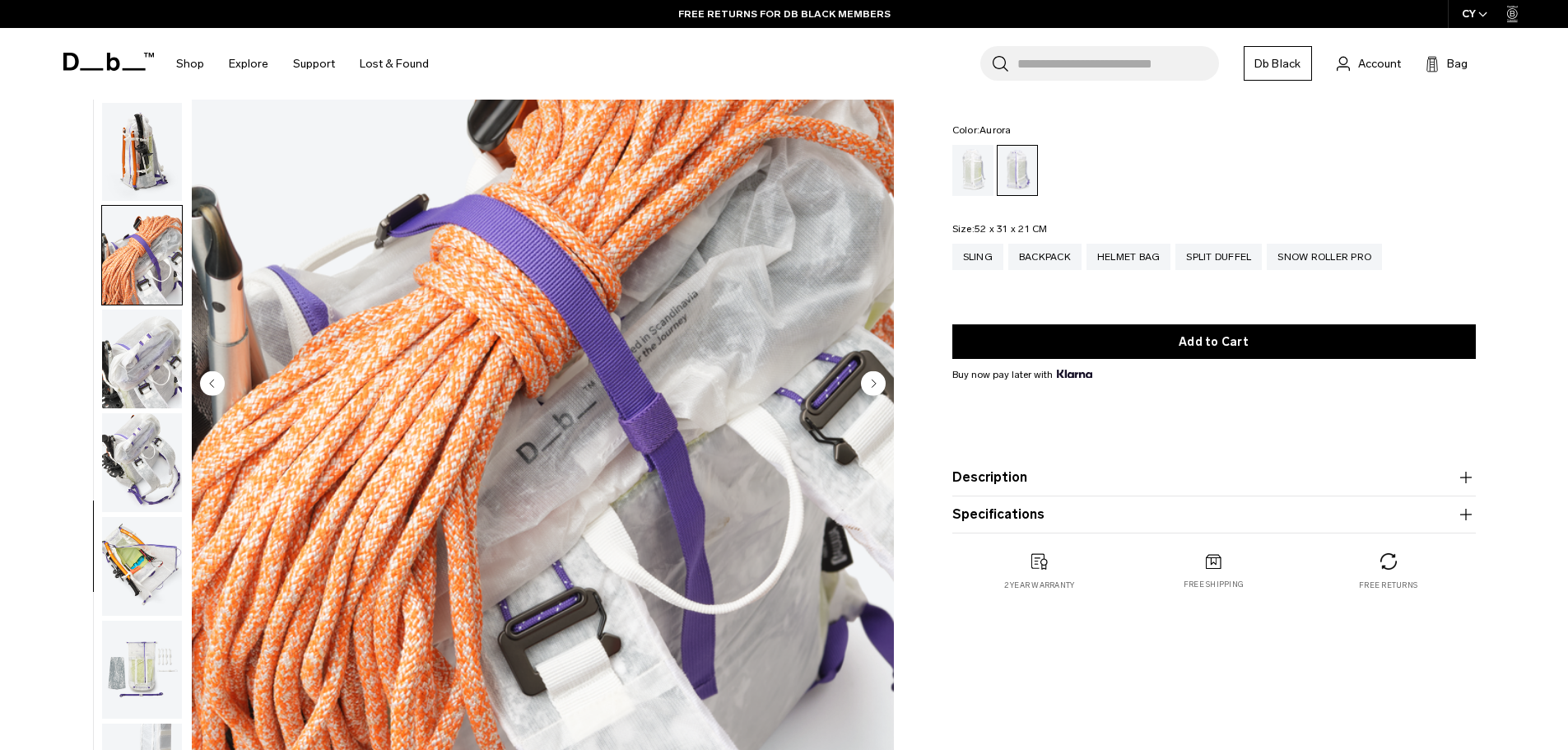
click at [143, 343] on img "button" at bounding box center [141, 358] width 80 height 99
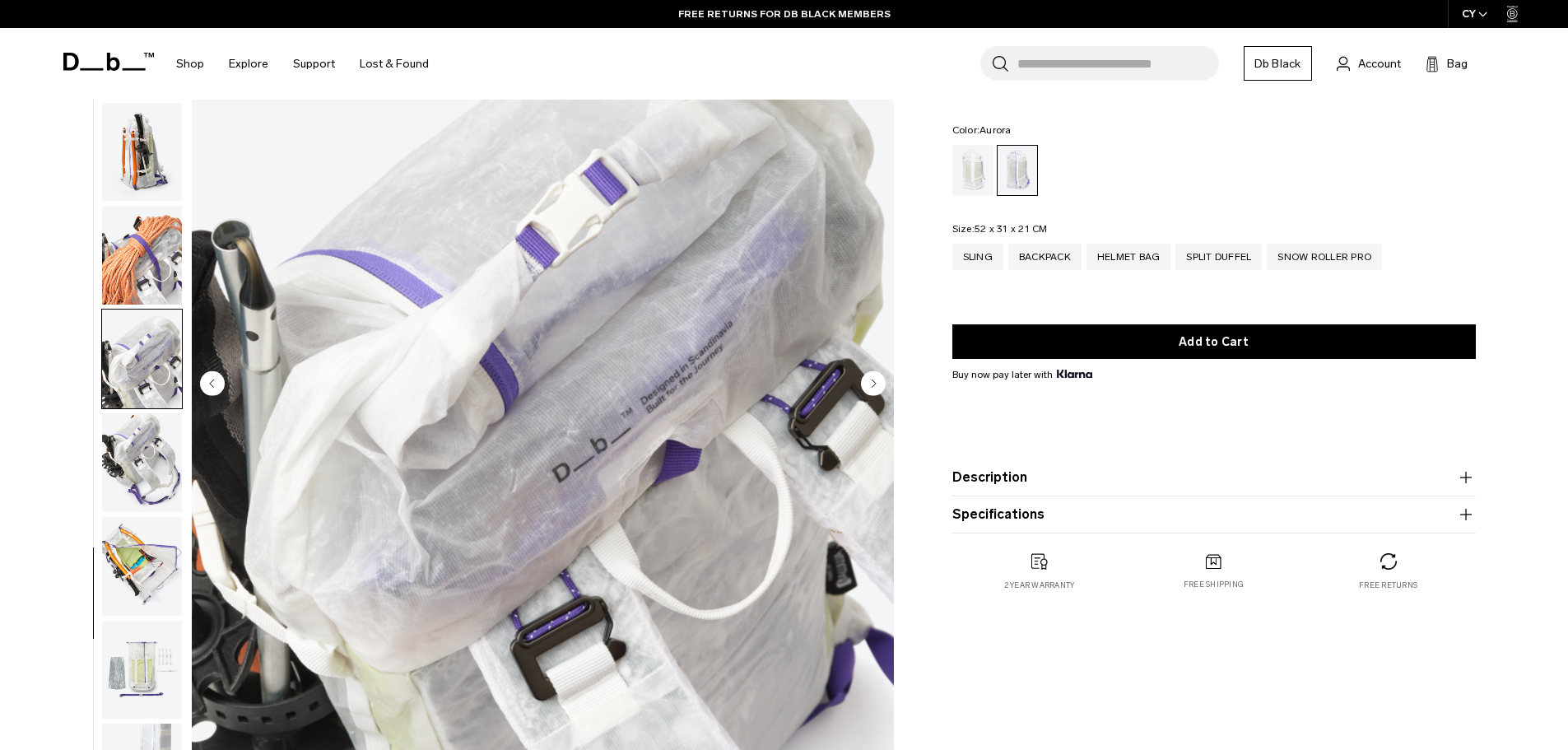
click at [140, 472] on img "button" at bounding box center [141, 462] width 80 height 99
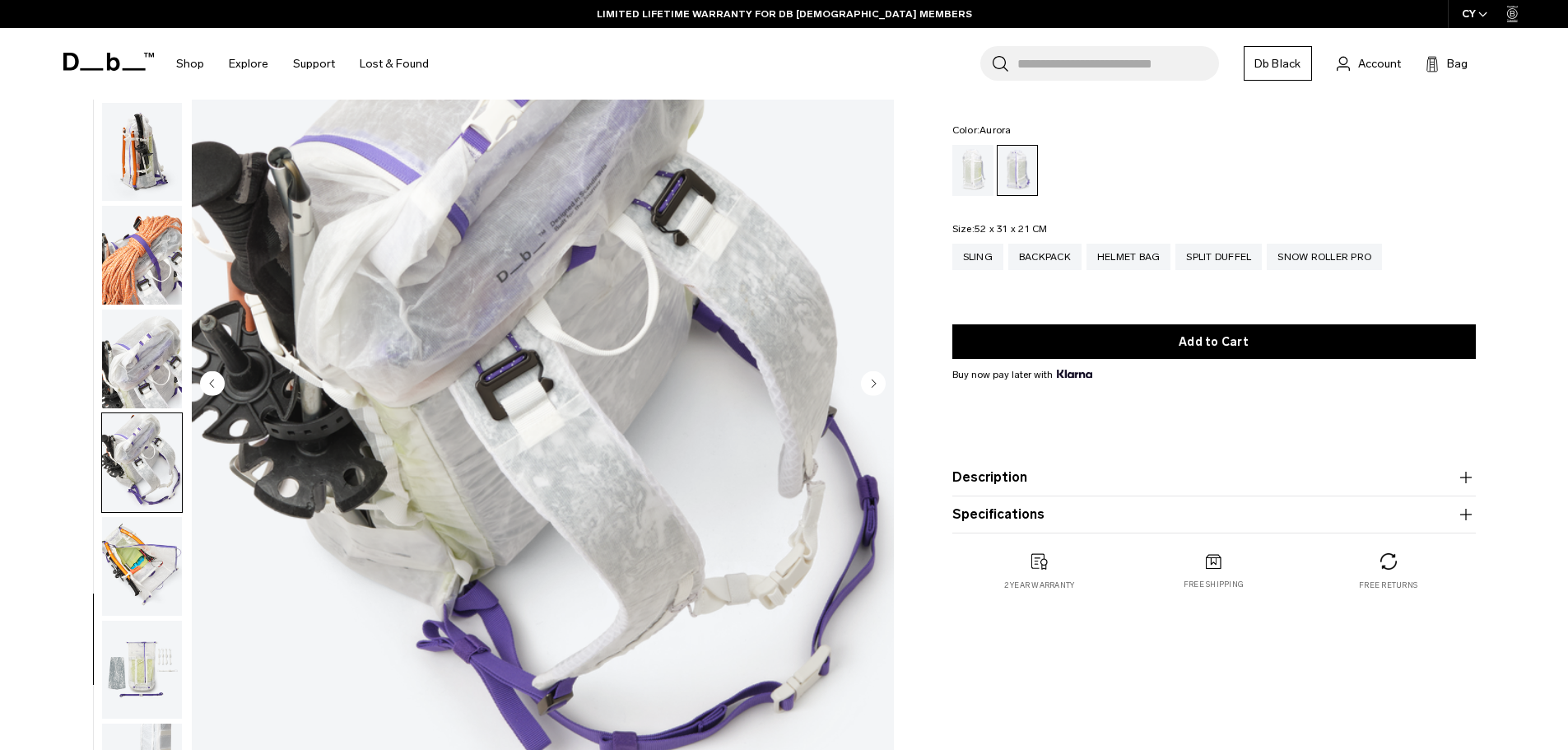
click at [130, 573] on img "button" at bounding box center [141, 566] width 80 height 99
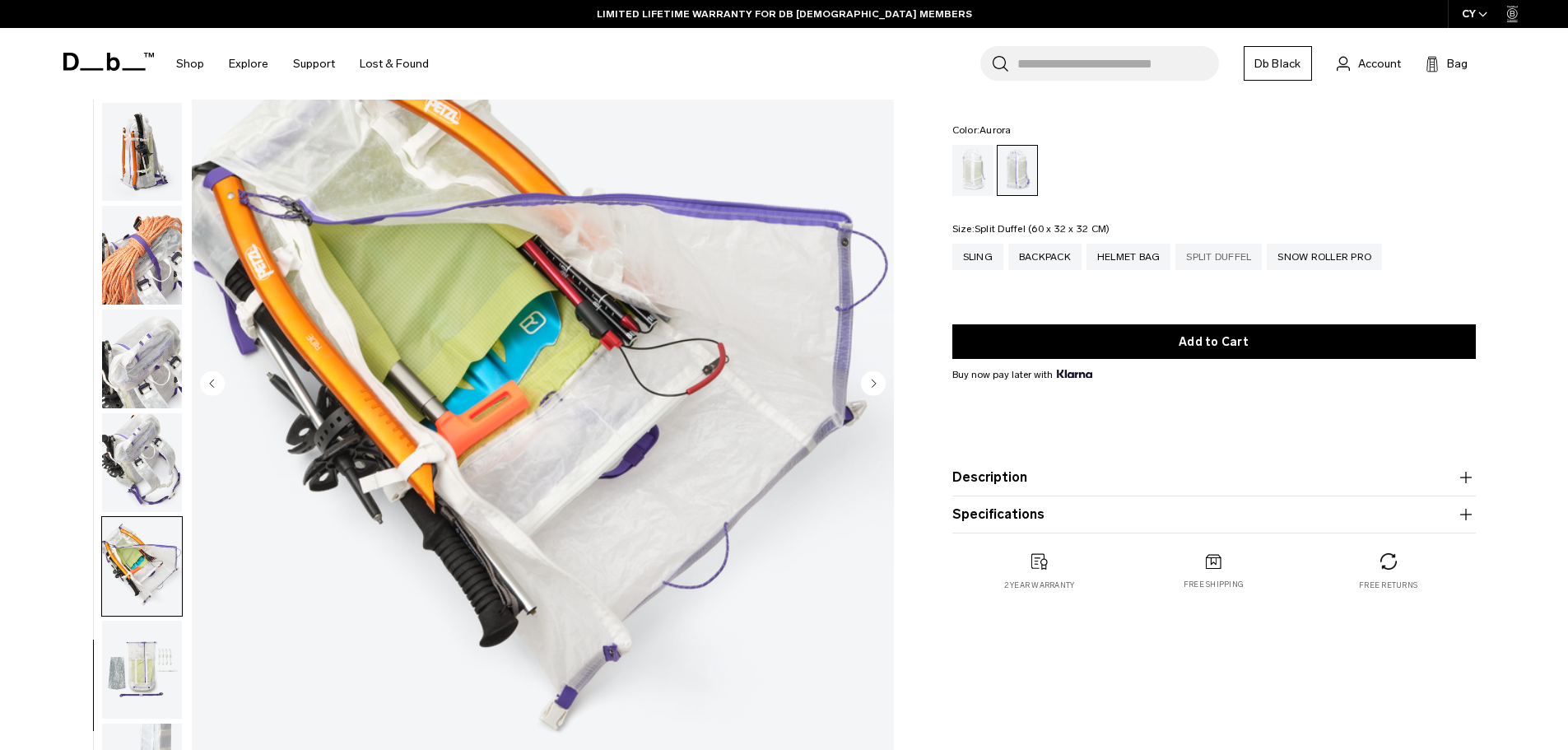
drag, startPoint x: 1246, startPoint y: 268, endPoint x: 1184, endPoint y: 267, distance: 62.0
click at [1246, 268] on div "Split Duffel" at bounding box center [1218, 256] width 87 height 27
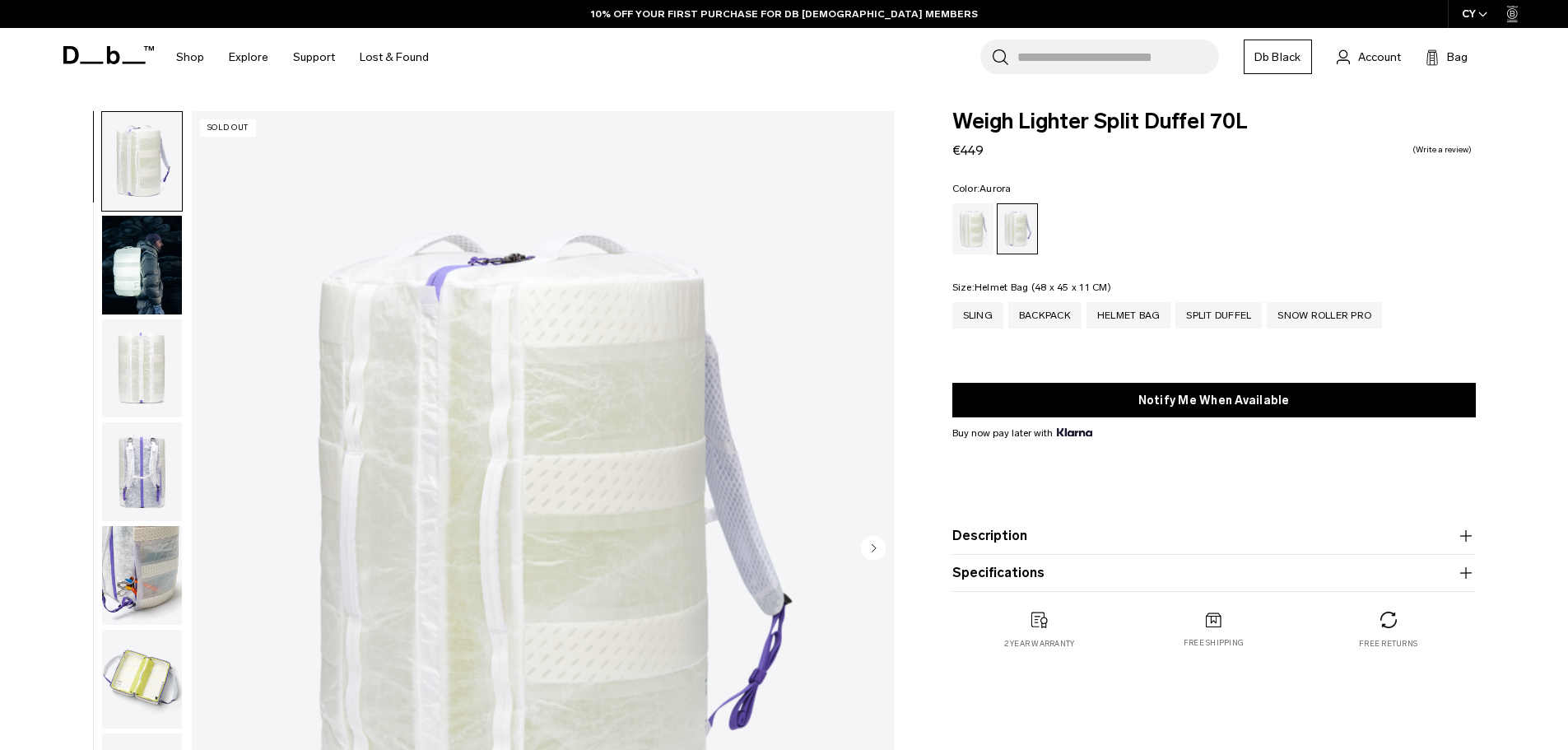
click at [1140, 327] on div "Helmet Bag" at bounding box center [1128, 315] width 85 height 27
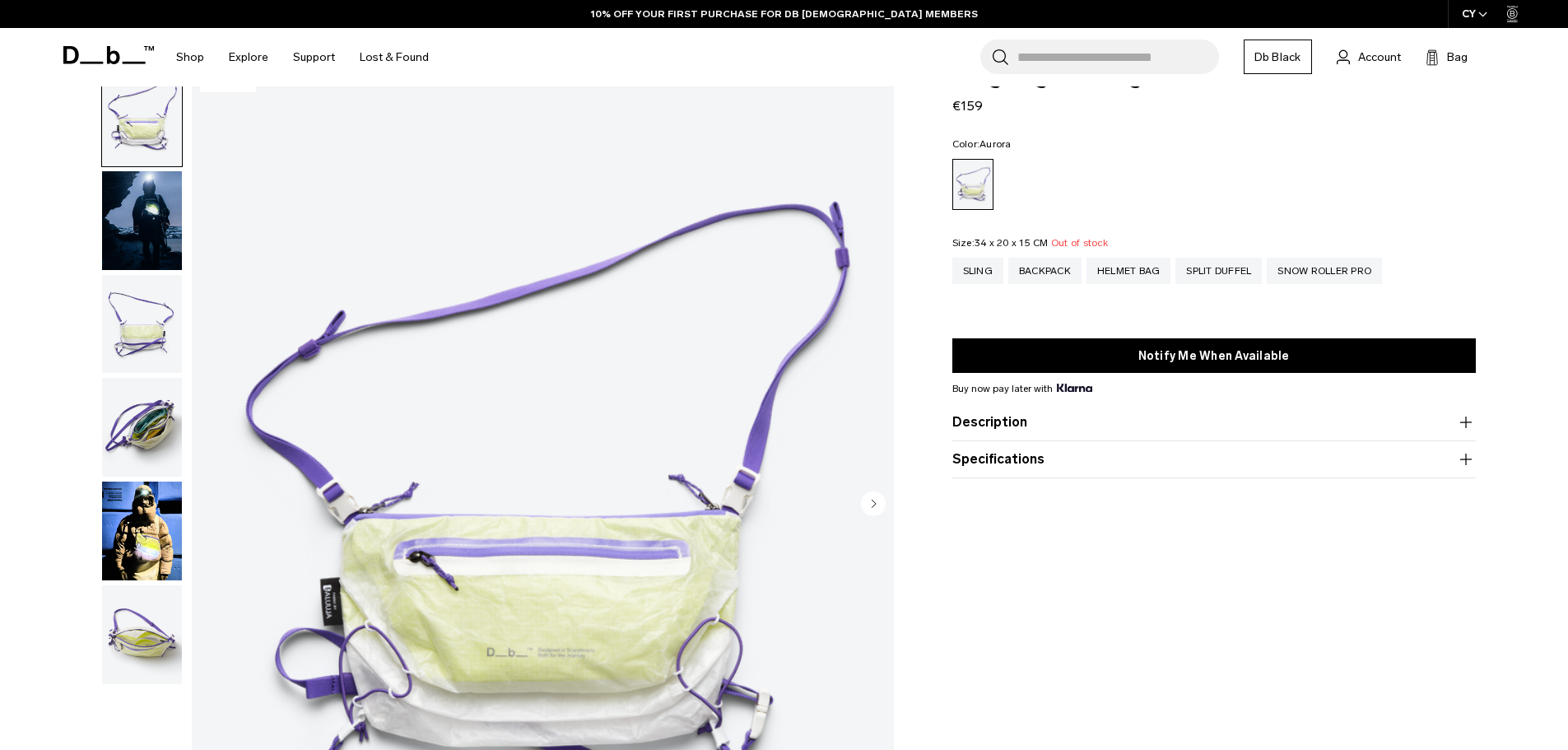
scroll to position [82, 0]
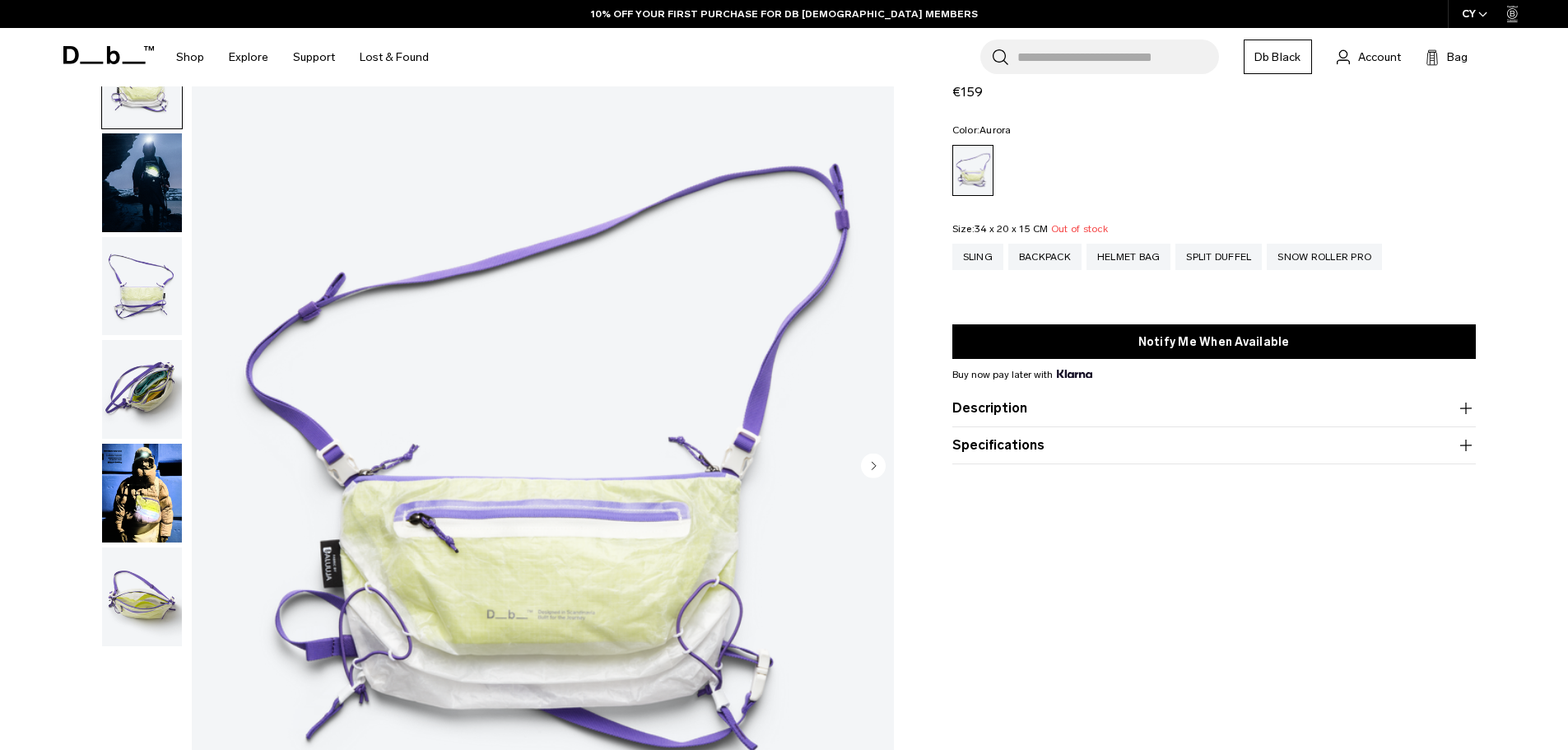
click at [140, 461] on img "button" at bounding box center [141, 492] width 80 height 99
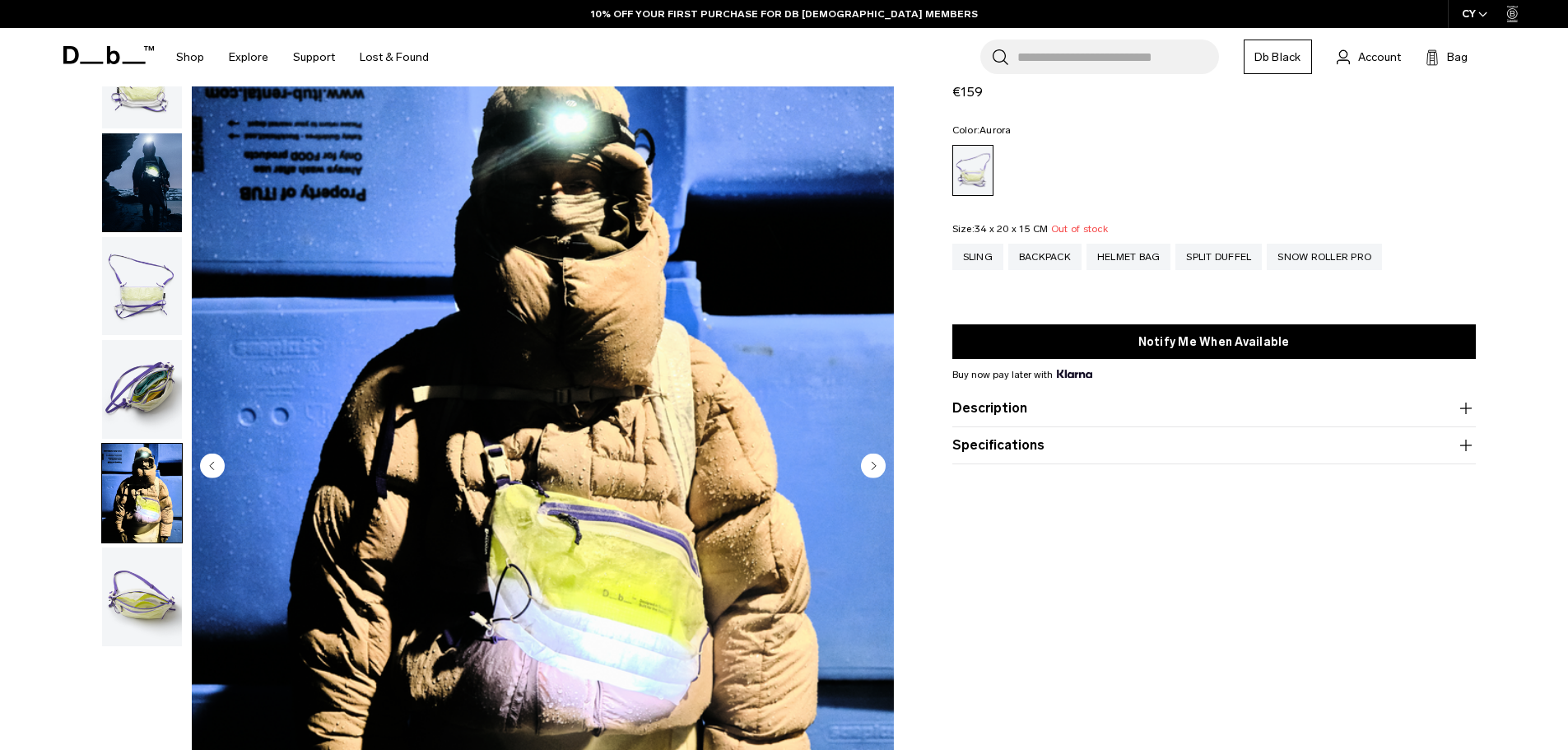
click at [138, 402] on img "button" at bounding box center [141, 388] width 80 height 99
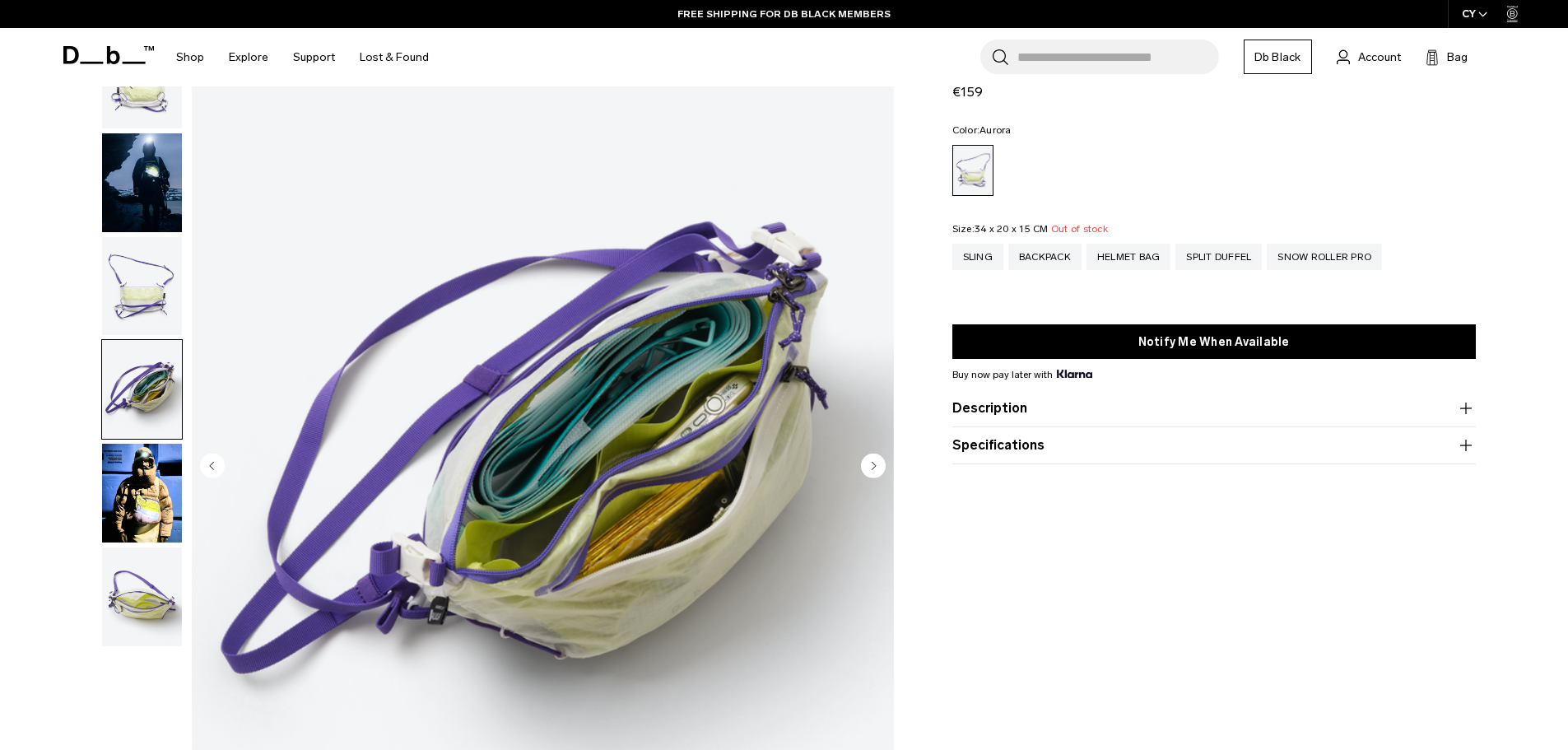
click at [134, 363] on img "button" at bounding box center [141, 388] width 80 height 99
click at [136, 336] on button "button" at bounding box center [141, 286] width 81 height 100
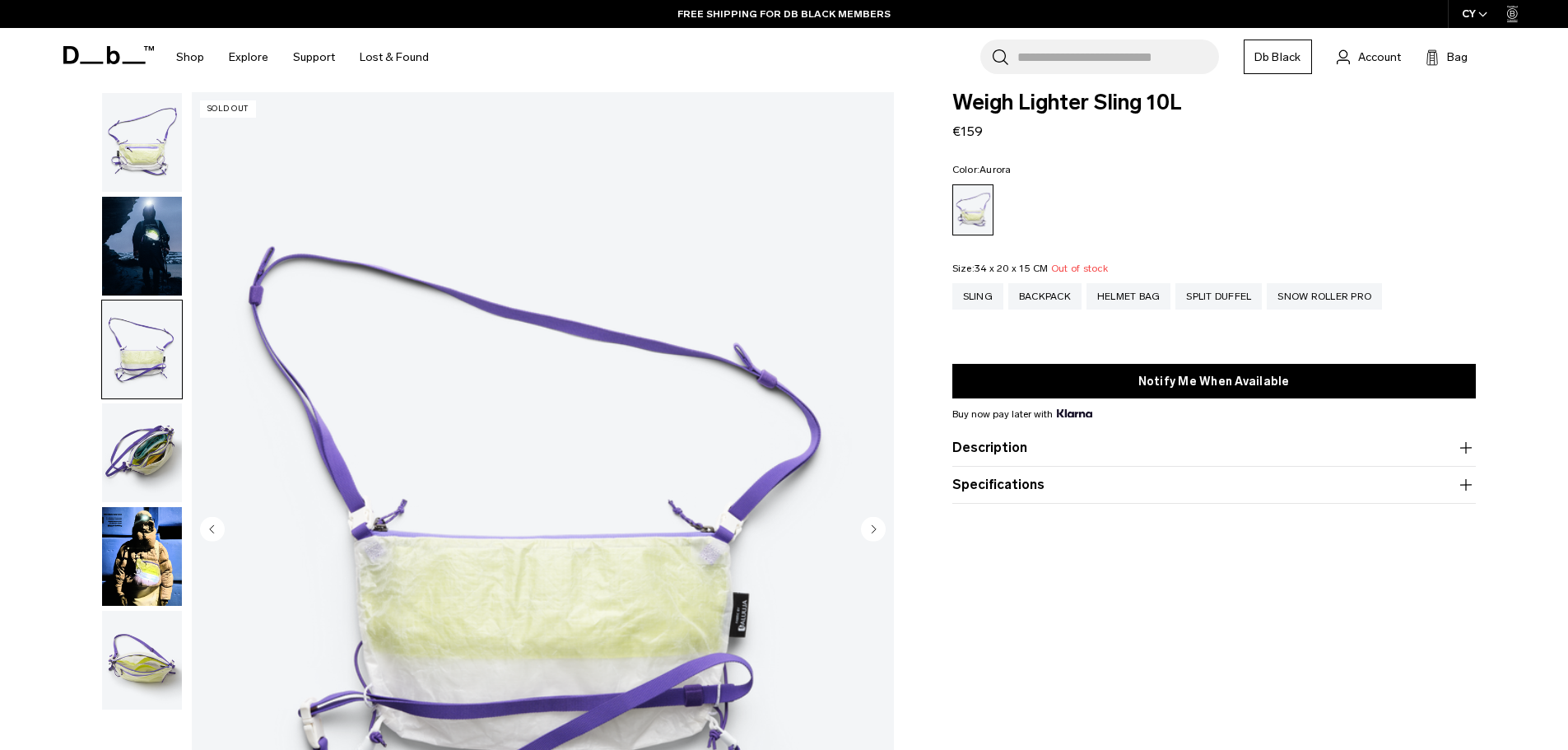
scroll to position [0, 0]
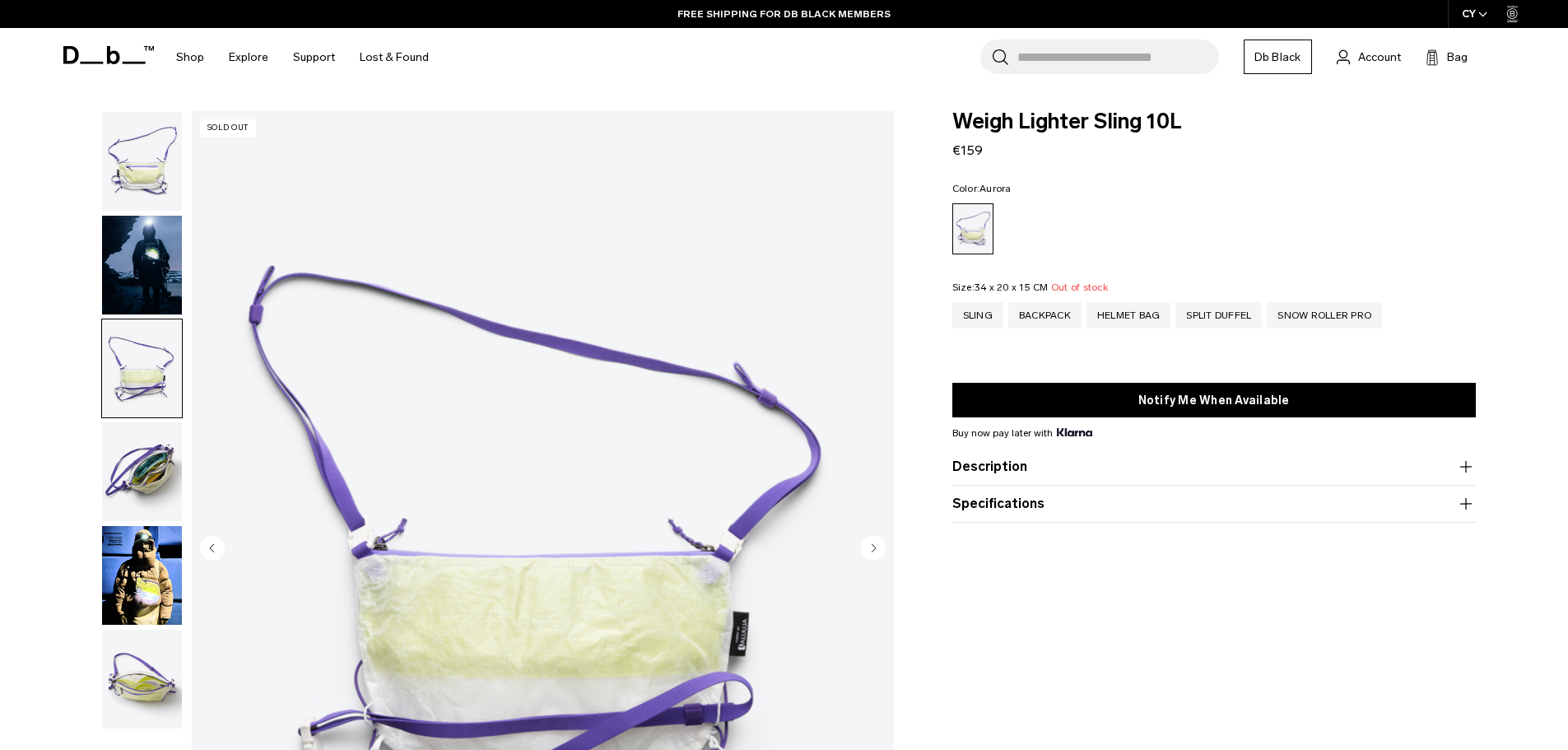
click at [148, 168] on img "button" at bounding box center [141, 161] width 80 height 99
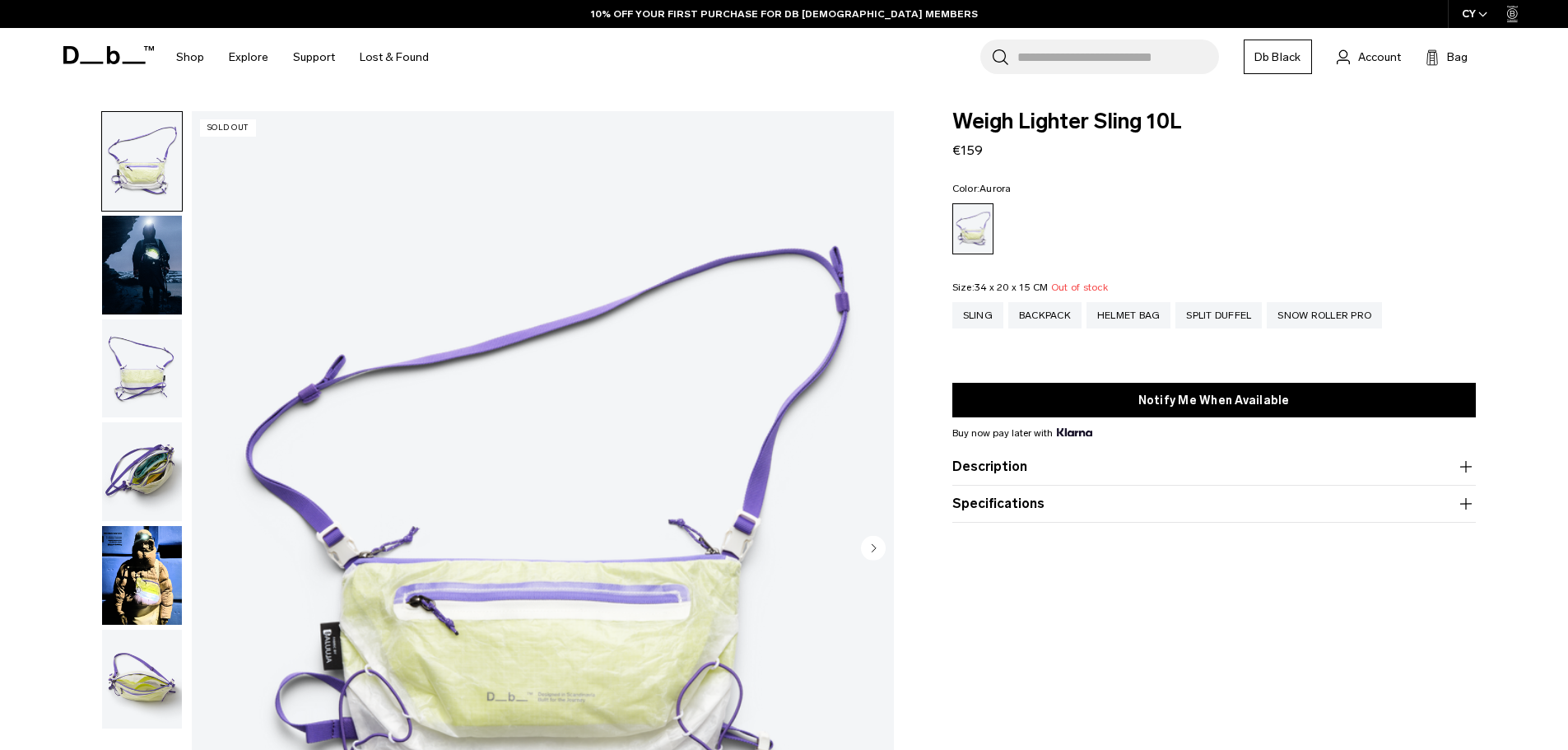
click at [164, 298] on img "button" at bounding box center [141, 265] width 80 height 99
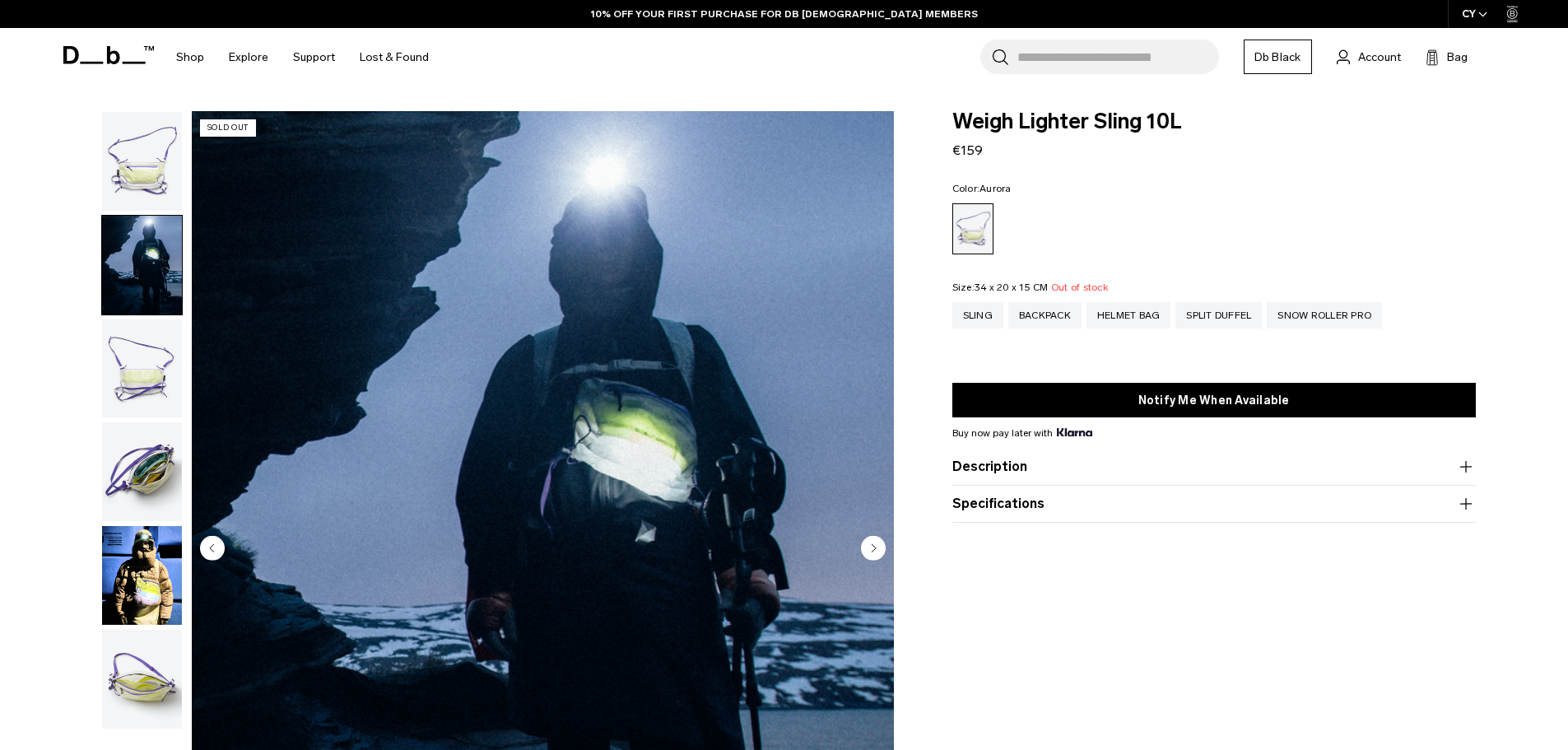
click at [175, 381] on img "button" at bounding box center [141, 368] width 80 height 99
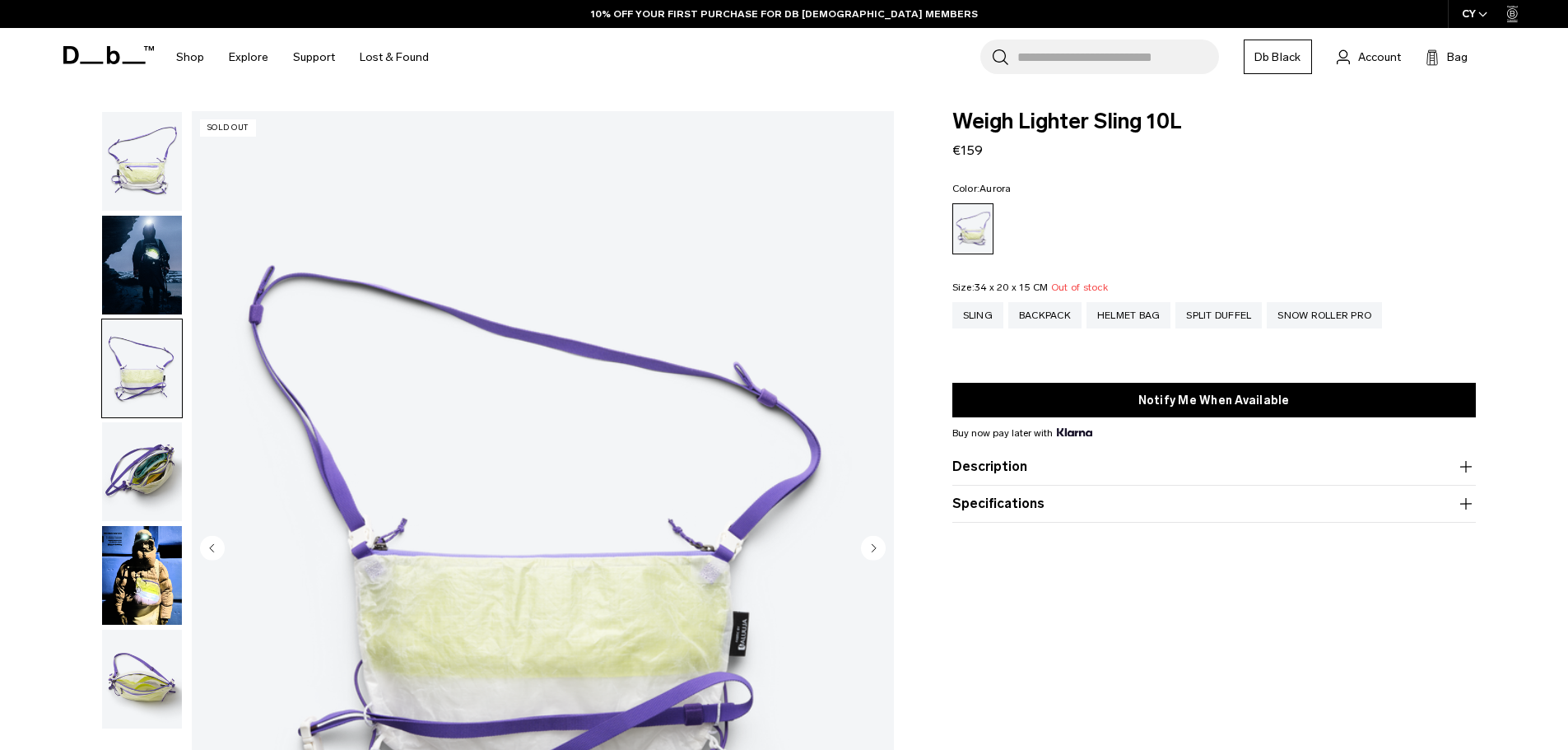
click at [193, 471] on img "3 / 6" at bounding box center [543, 549] width 702 height 876
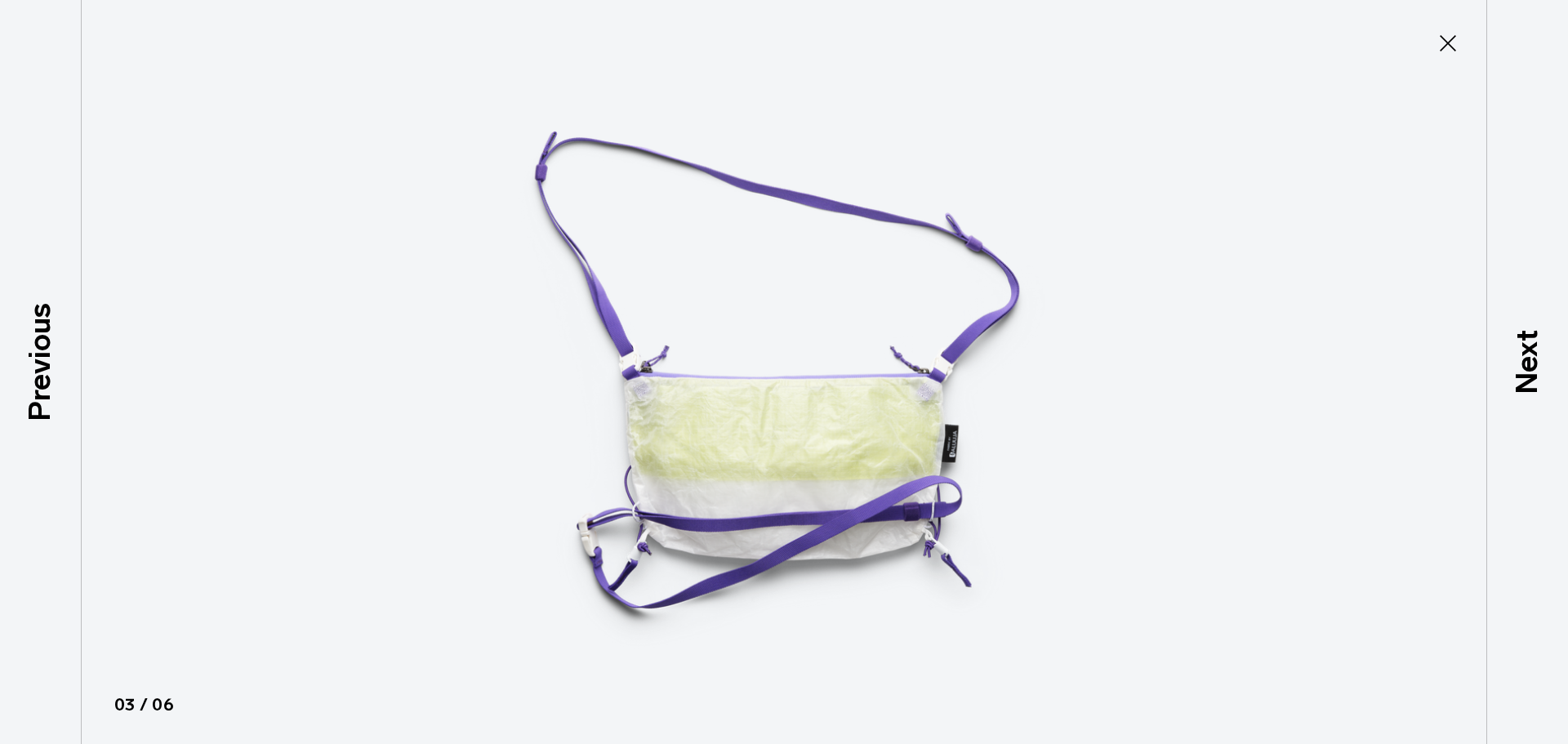
click at [1457, 47] on icon at bounding box center [1448, 43] width 26 height 26
